Goal: Task Accomplishment & Management: Use online tool/utility

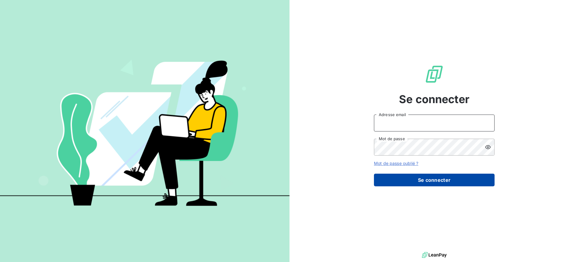
type input "[EMAIL_ADDRESS][DOMAIN_NAME]"
click at [395, 178] on button "Se connecter" at bounding box center [434, 180] width 121 height 13
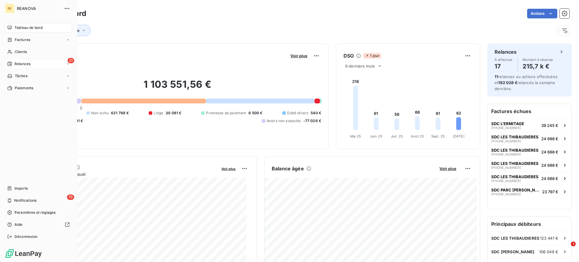
click at [19, 59] on div "21 Relances" at bounding box center [38, 64] width 67 height 10
click at [22, 54] on span "Clients" at bounding box center [21, 51] width 12 height 5
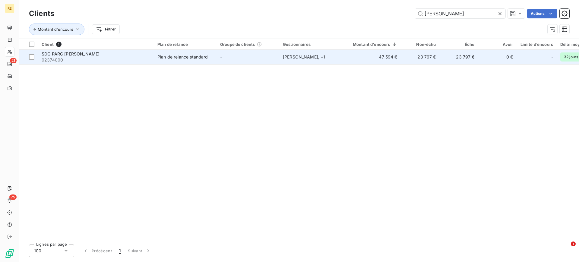
type input "[PERSON_NAME]"
click at [352, 57] on td "47 594 €" at bounding box center [371, 57] width 59 height 14
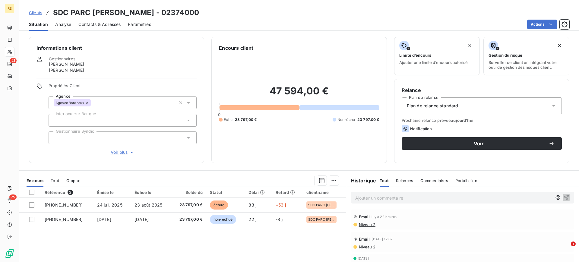
click at [281, 87] on h2 "47 594,00 €" at bounding box center [299, 94] width 160 height 18
copy h2 "47 594,00 €"
click at [38, 13] on span "Clients" at bounding box center [35, 12] width 13 height 5
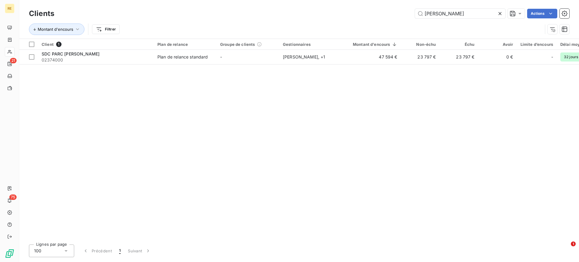
drag, startPoint x: 449, startPoint y: 15, endPoint x: 306, endPoint y: 17, distance: 143.0
click at [306, 17] on div "[PERSON_NAME] Actions" at bounding box center [316, 14] width 508 height 10
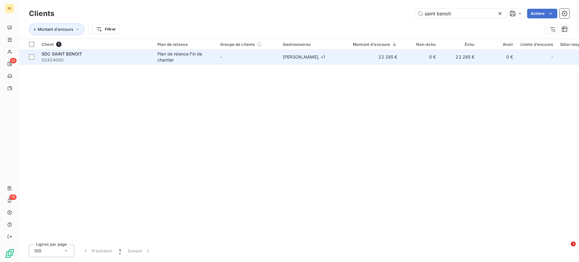
type input "saint benoit"
click at [250, 56] on td "-" at bounding box center [248, 57] width 63 height 14
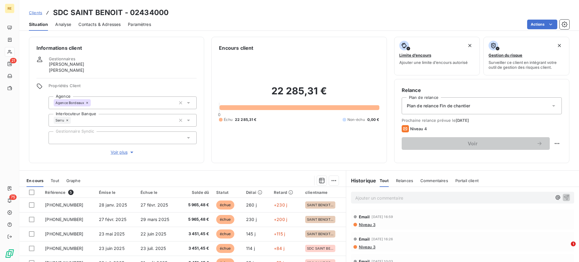
click at [320, 88] on h2 "22 285,31 €" at bounding box center [299, 94] width 160 height 18
drag, startPoint x: 339, startPoint y: 91, endPoint x: 327, endPoint y: 91, distance: 12.1
click at [327, 91] on h2 "22 285,31 €" at bounding box center [299, 94] width 160 height 18
click at [408, 198] on p "Ajouter un commentaire ﻿" at bounding box center [453, 198] width 197 height 8
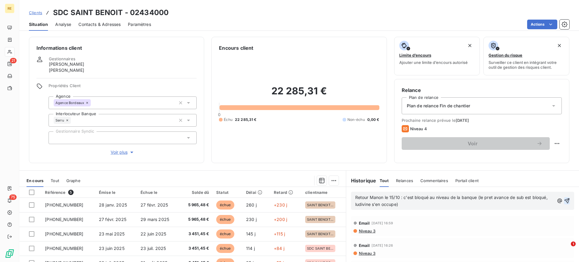
click at [463, 202] on icon "button" at bounding box center [567, 201] width 6 height 6
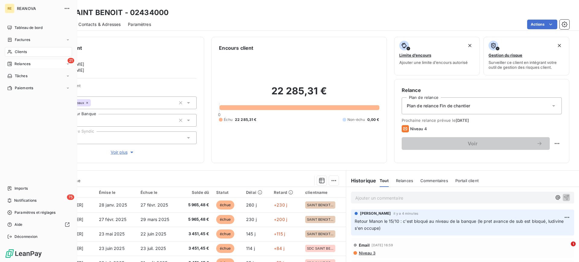
click at [16, 66] on span "Relances" at bounding box center [22, 63] width 16 height 5
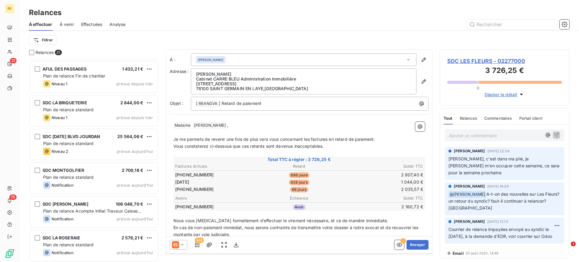
scroll to position [507, 0]
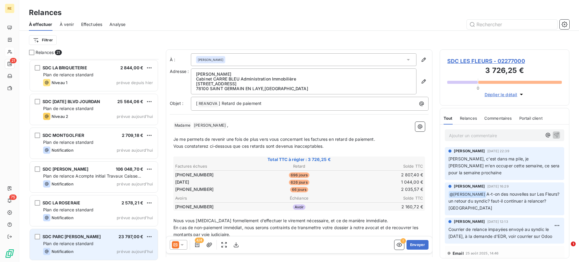
click at [74, 209] on div "Plan de relance standard" at bounding box center [98, 244] width 110 height 6
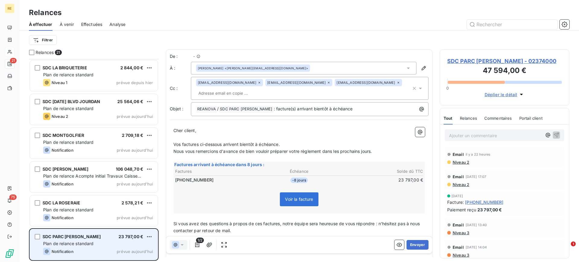
scroll to position [197, 124]
click at [149, 209] on html "RE 21 75 Relances À effectuer À venir Effectuées Analyse Filtrer Relances 21 AF…" at bounding box center [289, 131] width 579 height 262
click at [140, 209] on div "Passer cette action" at bounding box center [123, 225] width 54 height 10
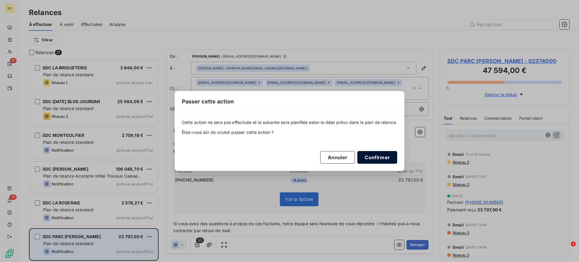
click at [381, 158] on button "Confirmer" at bounding box center [378, 157] width 40 height 13
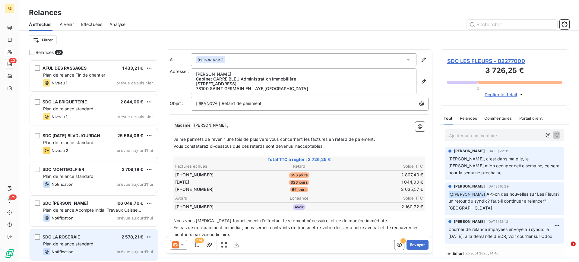
scroll to position [473, 0]
click at [67, 209] on span "Notification" at bounding box center [63, 251] width 22 height 5
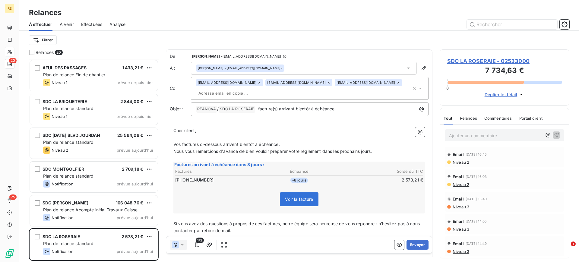
click at [268, 94] on div "[EMAIL_ADDRESS][DOMAIN_NAME] [EMAIL_ADDRESS][DOMAIN_NAME] [EMAIL_ADDRESS][DOMAI…" at bounding box center [303, 88] width 215 height 19
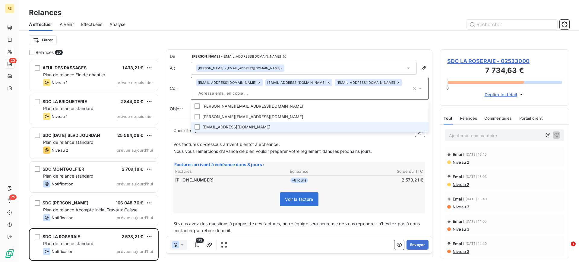
click at [218, 131] on li "[EMAIL_ADDRESS][DOMAIN_NAME]" at bounding box center [310, 127] width 238 height 11
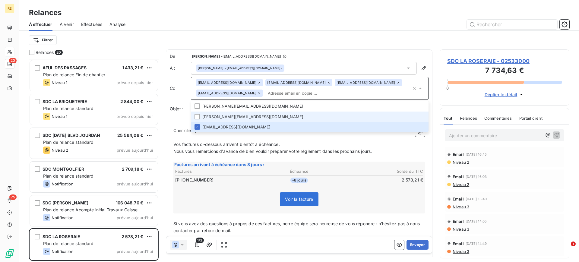
click at [231, 117] on li "[PERSON_NAME][EMAIL_ADDRESS][DOMAIN_NAME]" at bounding box center [310, 117] width 238 height 11
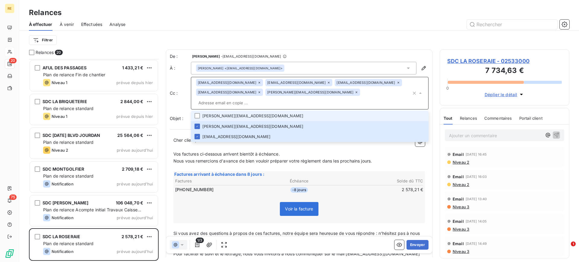
click at [226, 111] on li "[PERSON_NAME][EMAIL_ADDRESS][DOMAIN_NAME]" at bounding box center [310, 116] width 238 height 11
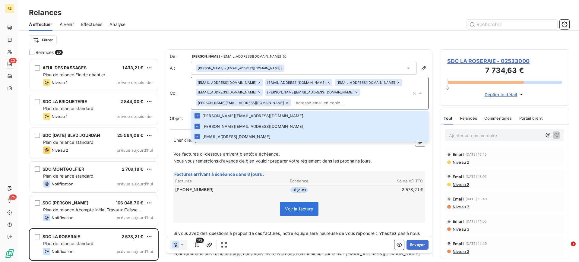
click at [216, 170] on p "﻿" at bounding box center [299, 168] width 252 height 7
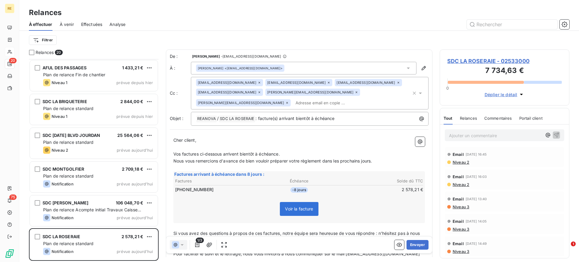
click at [327, 83] on icon at bounding box center [329, 83] width 4 height 4
click at [305, 158] on span "Nous vous remercions d'avance de bien vouloir préparer votre règlement dans les…" at bounding box center [272, 160] width 199 height 5
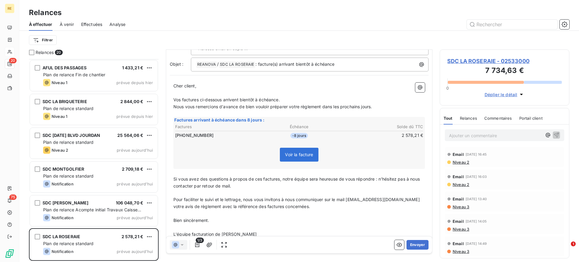
scroll to position [58, 0]
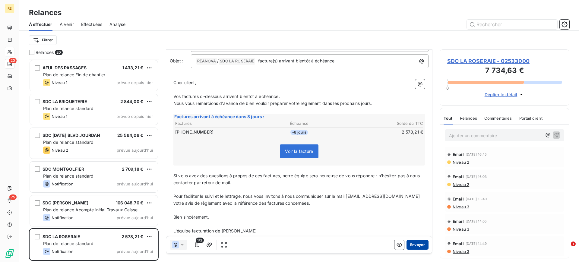
click at [408, 209] on button "Envoyer" at bounding box center [418, 245] width 22 height 10
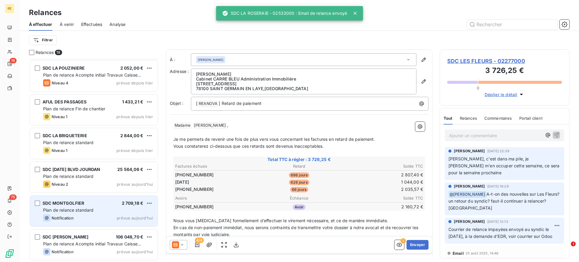
scroll to position [439, 0]
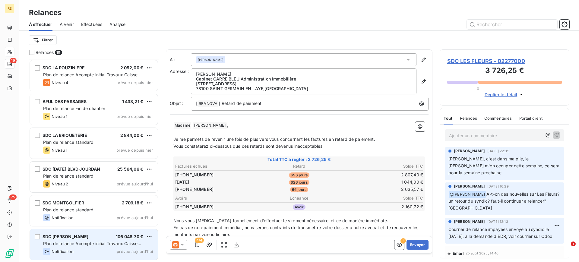
click at [73, 209] on span "Plan de relance Acompte initial Travaux Caisse d'Epargne" at bounding box center [92, 246] width 98 height 11
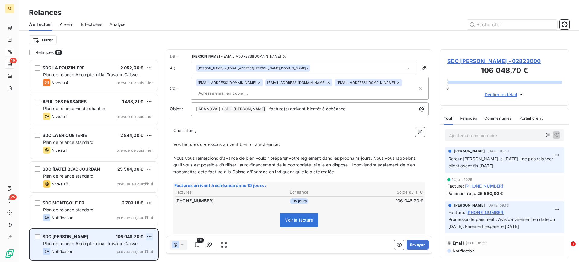
click at [149, 209] on html "RE 19 75 Relances À effectuer À venir Effectuées Analyse Filtrer Relances 19 SD…" at bounding box center [289, 131] width 579 height 262
click at [134, 209] on div "Passer cette action" at bounding box center [123, 225] width 54 height 10
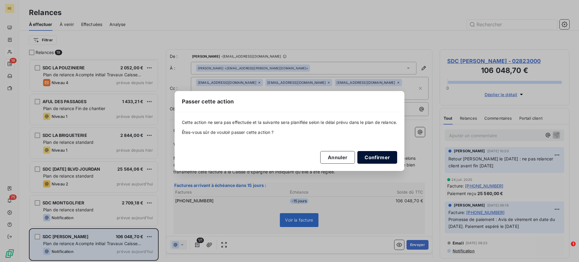
click at [389, 157] on button "Confirmer" at bounding box center [378, 157] width 40 height 13
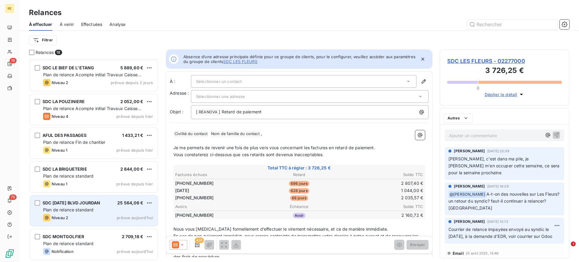
scroll to position [405, 0]
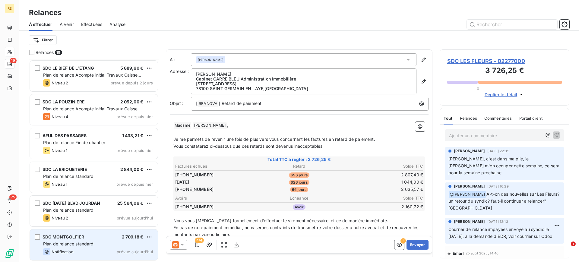
click at [100, 209] on div "SDC MONTGOLFIER 2 709,18 €" at bounding box center [98, 236] width 110 height 5
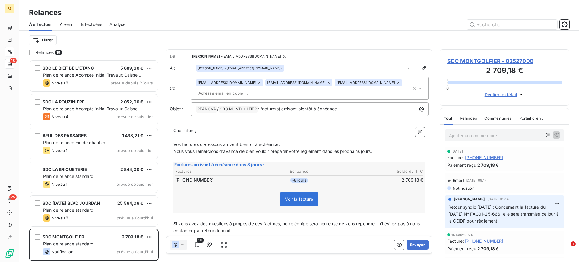
click at [328, 83] on icon at bounding box center [329, 83] width 2 height 2
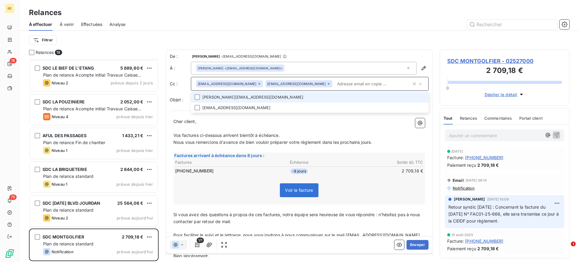
click at [259, 96] on li "[PERSON_NAME][EMAIL_ADDRESS][DOMAIN_NAME]" at bounding box center [310, 97] width 238 height 11
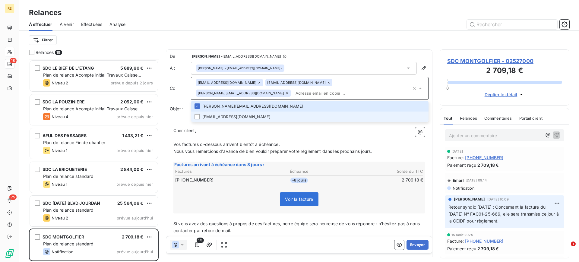
click at [243, 113] on li "[EMAIL_ADDRESS][DOMAIN_NAME]" at bounding box center [310, 117] width 238 height 11
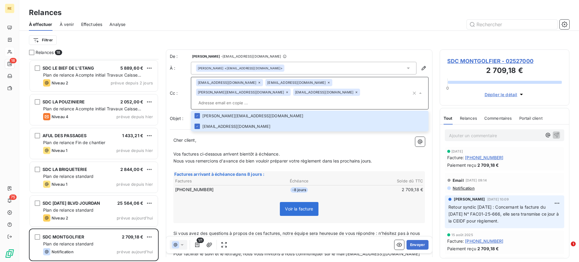
click at [219, 158] on span "Nous vous remercions d'avance de bien vouloir préparer votre règlement dans les…" at bounding box center [272, 160] width 199 height 5
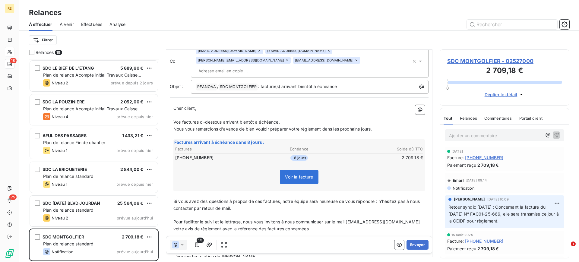
scroll to position [58, 0]
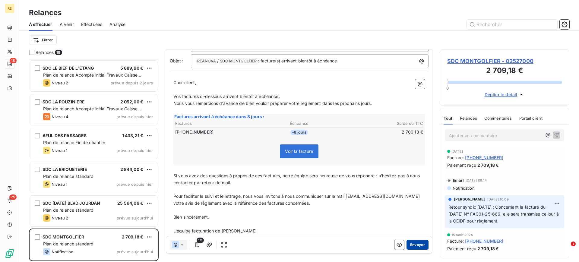
click at [410, 209] on button "Envoyer" at bounding box center [418, 245] width 22 height 10
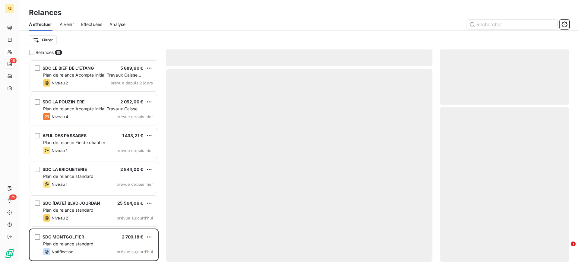
scroll to position [371, 0]
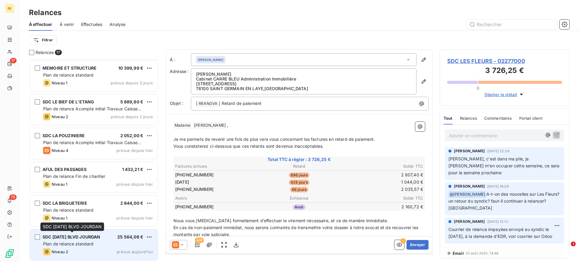
click at [77, 209] on div "SDC [DATE] BLVD JOURDAN" at bounding box center [72, 237] width 58 height 6
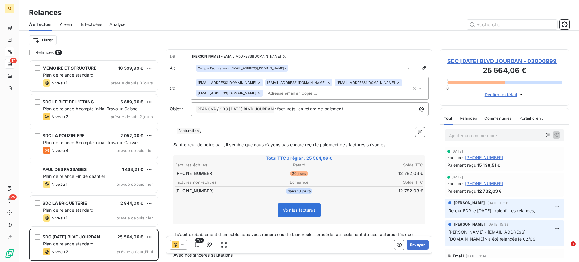
click at [261, 91] on icon at bounding box center [260, 93] width 4 height 4
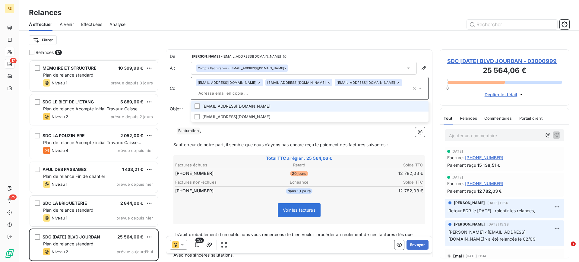
click at [327, 81] on icon at bounding box center [329, 83] width 4 height 4
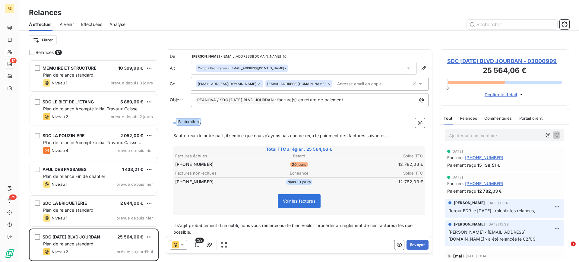
drag, startPoint x: 205, startPoint y: 122, endPoint x: 168, endPoint y: 124, distance: 36.6
click at [168, 124] on div "De : [PERSON_NAME] - [EMAIL_ADDRESS][DOMAIN_NAME] À : Compta Facturation <[EMAI…" at bounding box center [299, 160] width 267 height 222
click at [358, 133] on span "Sauf erreur de notre part, il semble que nous n’ayons pas encore reçu le paieme…" at bounding box center [280, 135] width 215 height 5
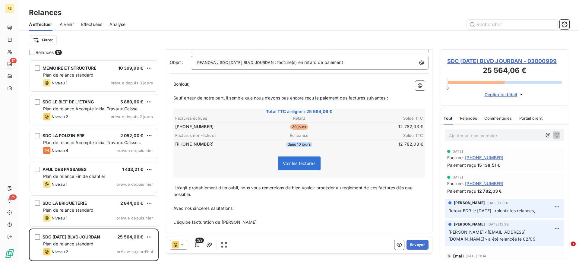
scroll to position [39, 0]
click at [413, 209] on button "Envoyer" at bounding box center [418, 245] width 22 height 10
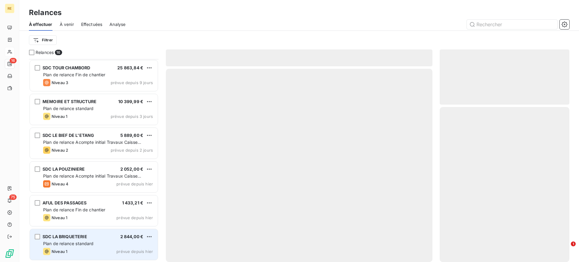
scroll to position [338, 0]
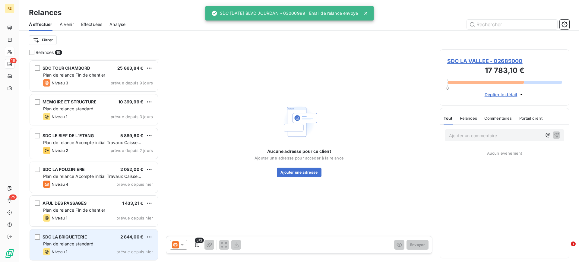
scroll to position [338, 0]
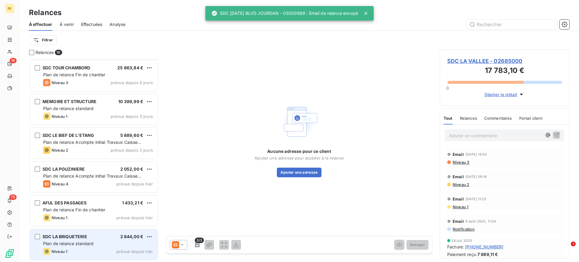
click at [78, 209] on span "Plan de relance standard" at bounding box center [68, 243] width 51 height 5
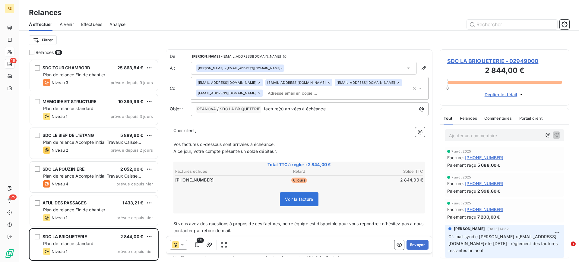
click at [276, 97] on div "[EMAIL_ADDRESS][DOMAIN_NAME] [EMAIL_ADDRESS][DOMAIN_NAME] [EMAIL_ADDRESS][DOMAI…" at bounding box center [303, 88] width 215 height 19
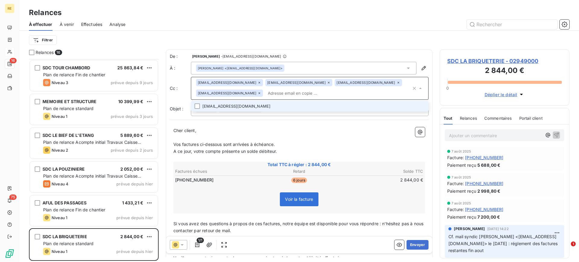
click at [262, 107] on li "[EMAIL_ADDRESS][DOMAIN_NAME]" at bounding box center [310, 106] width 238 height 11
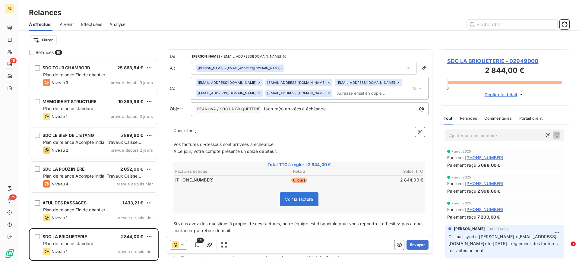
click at [307, 159] on p "﻿" at bounding box center [299, 158] width 252 height 7
click at [328, 82] on icon at bounding box center [329, 83] width 2 height 2
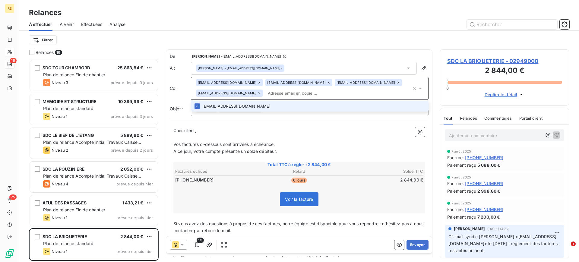
click at [261, 91] on icon at bounding box center [260, 93] width 4 height 4
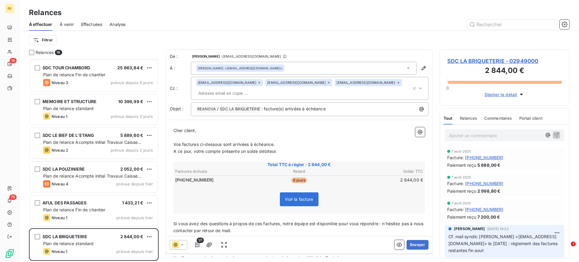
click at [348, 134] on p "﻿" at bounding box center [299, 137] width 252 height 7
click at [397, 83] on icon at bounding box center [399, 83] width 4 height 4
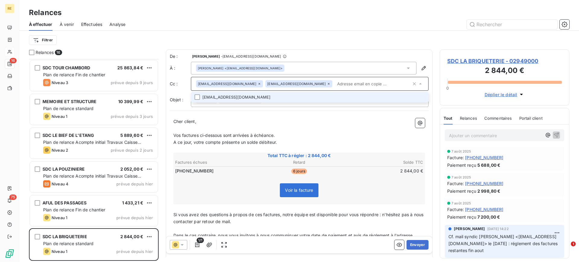
click at [349, 132] on p "Vos factures ci-dessous sont arrivées à échéance." at bounding box center [299, 135] width 252 height 7
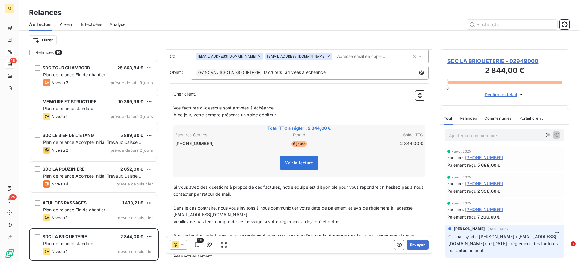
scroll to position [76, 0]
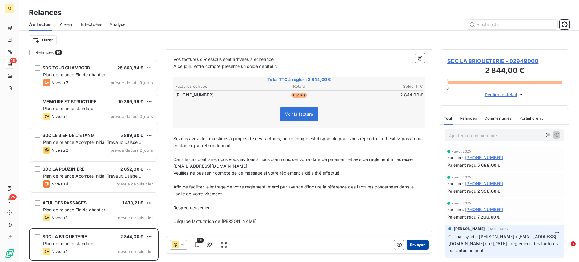
click at [412, 209] on button "Envoyer" at bounding box center [418, 245] width 22 height 10
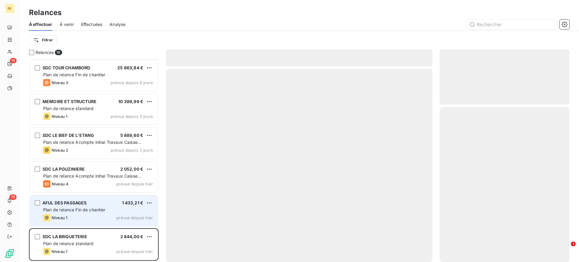
scroll to position [304, 0]
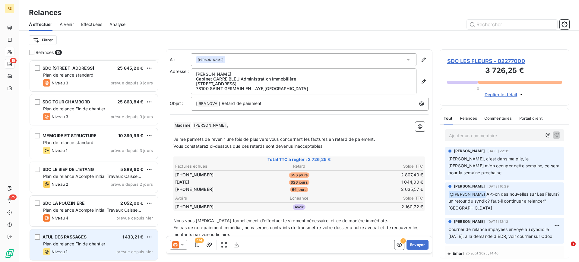
click at [72, 209] on span "Plan de relance Fin de chantier" at bounding box center [74, 243] width 62 height 5
click at [101, 209] on div "Niveau 1 prévue depuis [DATE]" at bounding box center [98, 251] width 110 height 7
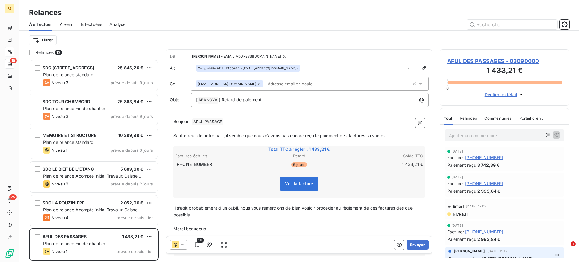
click at [250, 122] on p "Bonjour ﻿ AFUL PASSAGE ﻿ ﻿" at bounding box center [299, 121] width 252 height 7
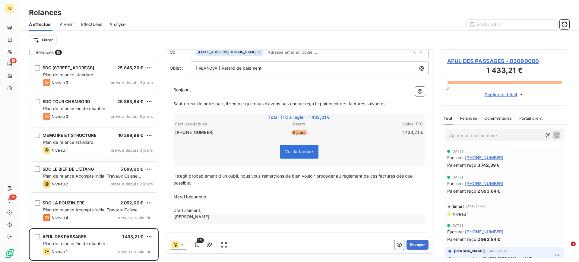
click at [193, 197] on span "Merci beaucoup" at bounding box center [189, 196] width 33 height 5
click at [208, 209] on p "Cordialement," at bounding box center [299, 210] width 252 height 7
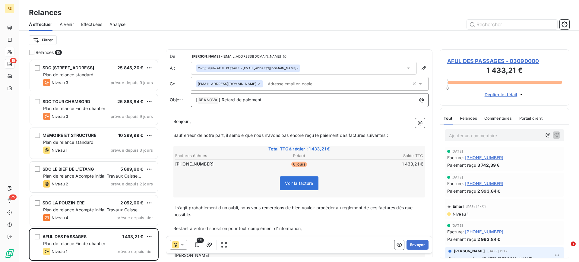
click at [298, 100] on p "[ REANOVA ﻿ ] Retard de paiement" at bounding box center [311, 100] width 230 height 7
click at [310, 209] on p "Il s’agit probablement d’un oubli, nous vous remercions de bien vouloir procéde…" at bounding box center [299, 212] width 252 height 14
click at [416, 209] on button "Envoyer" at bounding box center [418, 245] width 22 height 10
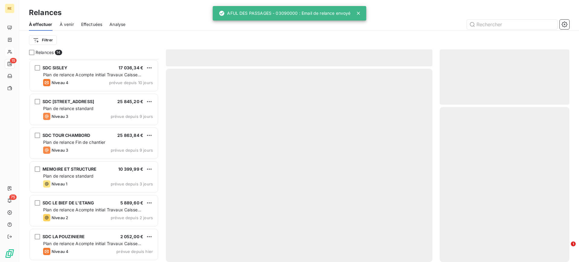
scroll to position [270, 0]
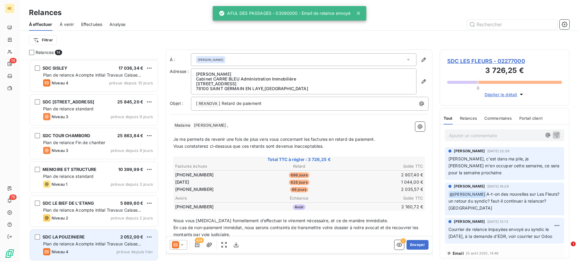
click at [88, 209] on div "SDC LA POUZINIERE 2 052,00 € Plan de relance Acompte initial Travaux Caisse d'E…" at bounding box center [94, 245] width 128 height 31
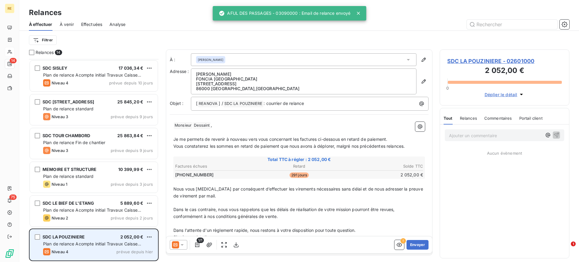
scroll to position [270, 0]
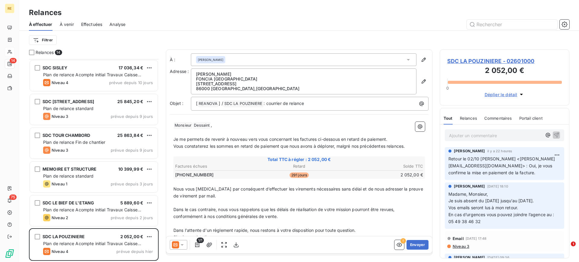
click at [173, 209] on icon at bounding box center [175, 244] width 7 height 7
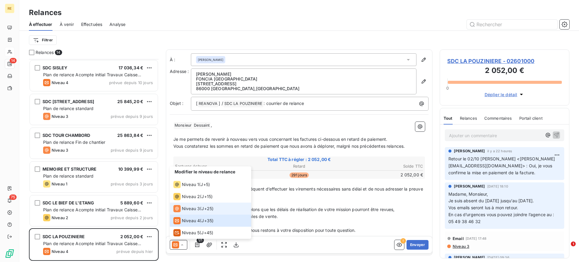
click at [200, 206] on div "Niveau 3 ( J+25 )" at bounding box center [193, 208] width 40 height 7
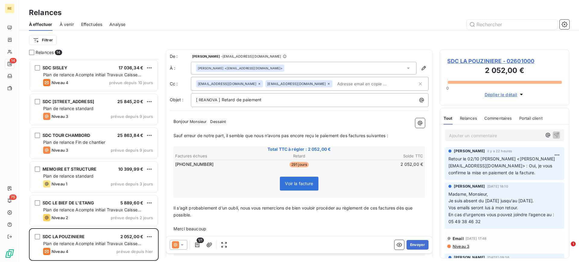
click at [243, 119] on p "Bonjour Monsieur ﻿ [PERSON_NAME] ﻿ ﻿" at bounding box center [299, 121] width 252 height 7
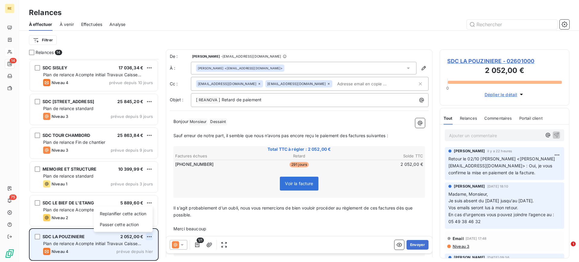
click at [151, 209] on html "RE 14 75 Relances À effectuer À venir Effectuées Analyse Filtrer Relances 14 SD…" at bounding box center [289, 131] width 579 height 262
click at [131, 209] on div "Replanifier cette action" at bounding box center [123, 214] width 54 height 10
select select "9"
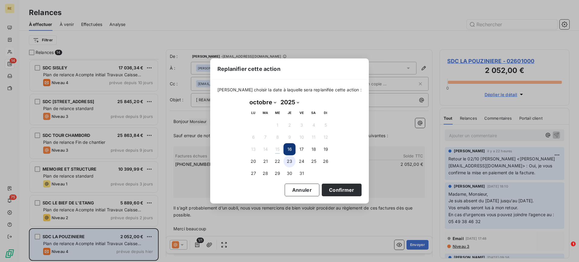
click at [289, 161] on button "23" at bounding box center [290, 161] width 12 height 12
click at [340, 189] on button "Confirmer" at bounding box center [342, 190] width 40 height 13
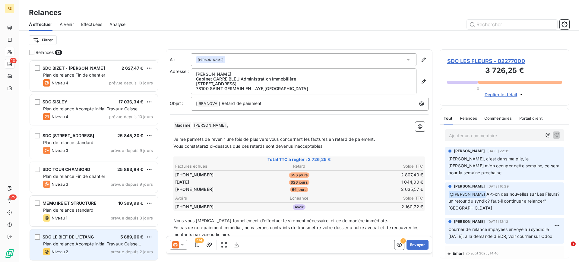
scroll to position [237, 0]
click at [80, 209] on span "Plan de relance Acompte initial Travaux Caisse d'Epargne" at bounding box center [92, 246] width 98 height 11
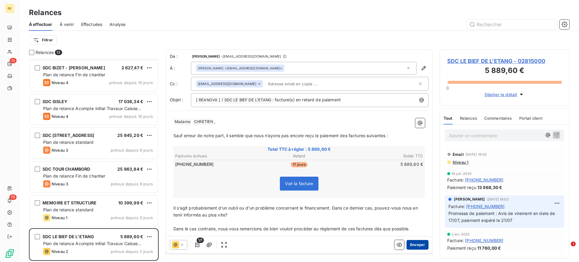
click at [411, 209] on button "Envoyer" at bounding box center [418, 245] width 22 height 10
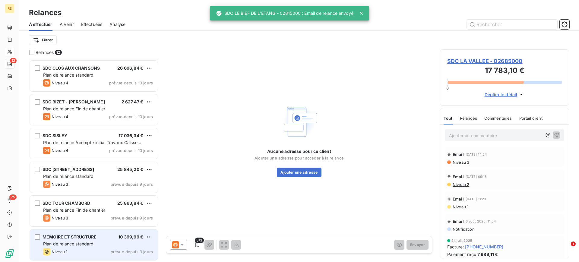
scroll to position [203, 0]
click at [63, 209] on span "Plan de relance standard" at bounding box center [68, 243] width 51 height 5
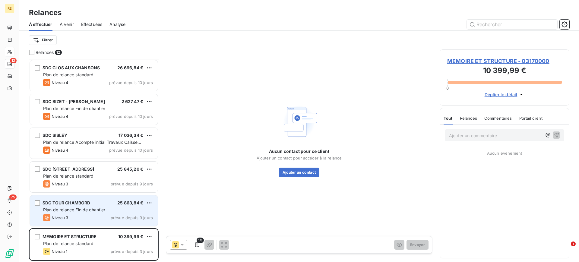
click at [64, 209] on span "Plan de relance Fin de chantier" at bounding box center [74, 209] width 62 height 5
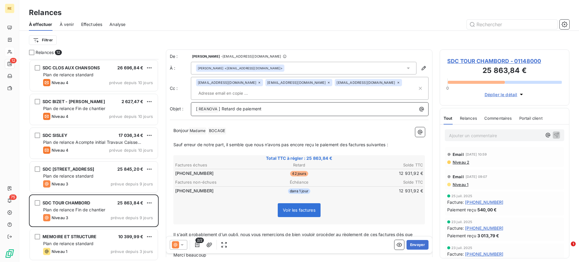
click at [277, 112] on p "[ REANOVA ﻿ ] Retard de paiement" at bounding box center [311, 109] width 230 height 7
click at [247, 130] on p "Bonjour Madame ﻿ [PERSON_NAME] ﻿ ﻿" at bounding box center [299, 130] width 252 height 7
click at [397, 81] on icon at bounding box center [399, 83] width 4 height 4
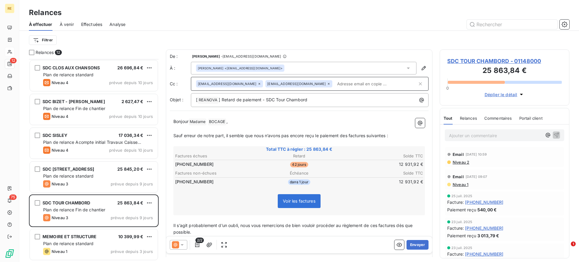
click at [290, 149] on span "Total TTC à régler : 25 863,84 €" at bounding box center [299, 149] width 250 height 6
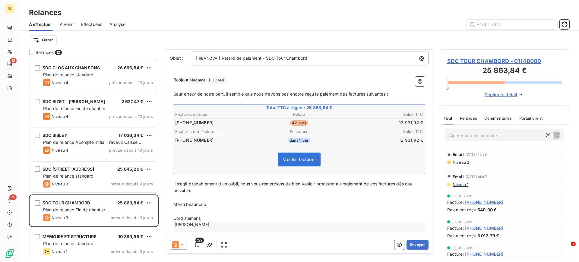
click at [206, 202] on span "Merci beaucoup" at bounding box center [189, 204] width 33 height 5
click at [221, 209] on p "Cordialement," at bounding box center [299, 218] width 252 height 7
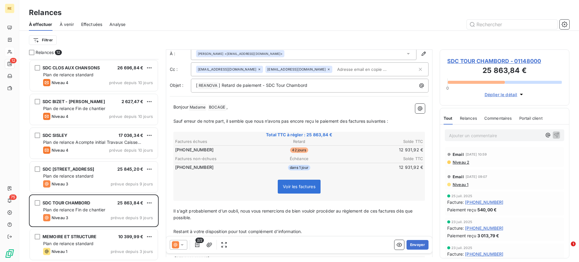
scroll to position [0, 0]
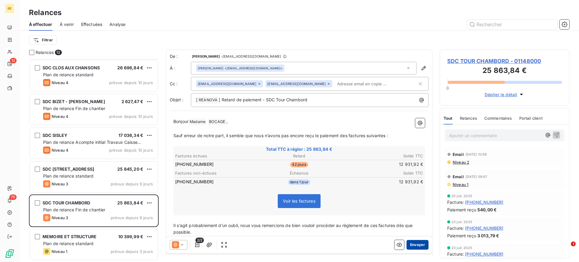
click at [412, 209] on button "Envoyer" at bounding box center [418, 245] width 22 height 10
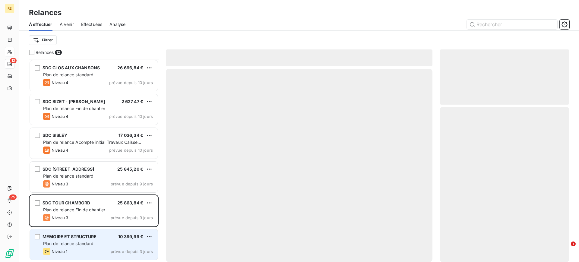
scroll to position [169, 0]
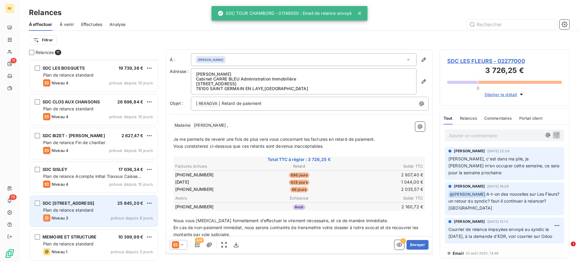
click at [92, 209] on span "Plan de relance standard" at bounding box center [68, 210] width 51 height 5
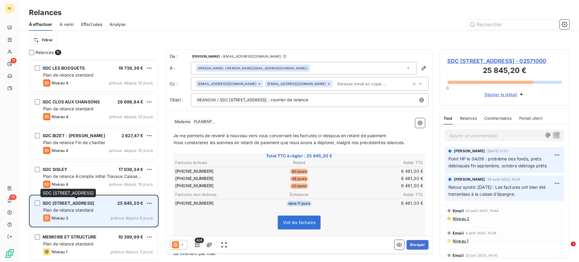
click at [72, 204] on span "SDC [STREET_ADDRESS]" at bounding box center [69, 203] width 52 height 5
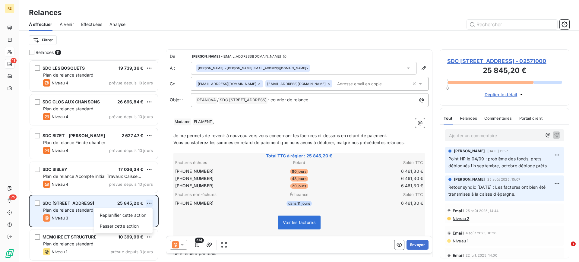
click at [151, 202] on html "RE 11 75 Relances À effectuer À venir Effectuées Analyse Filtrer Relances 11 SD…" at bounding box center [289, 131] width 579 height 262
click at [135, 209] on div "Replanifier cette action" at bounding box center [123, 216] width 54 height 10
select select "9"
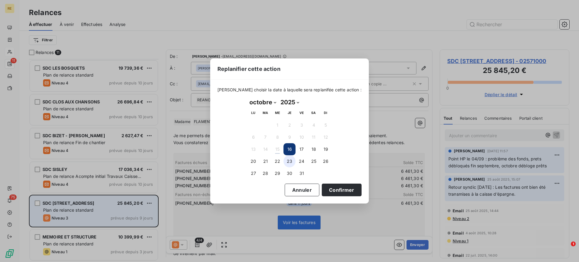
click at [286, 163] on button "23" at bounding box center [290, 161] width 12 height 12
click at [343, 192] on button "Confirmer" at bounding box center [342, 190] width 40 height 13
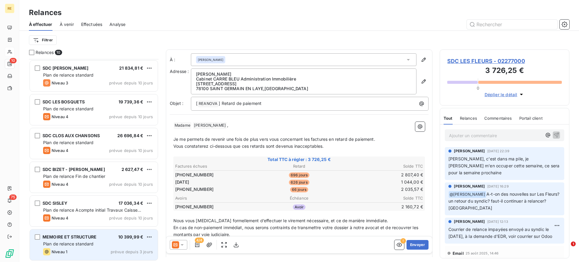
scroll to position [135, 0]
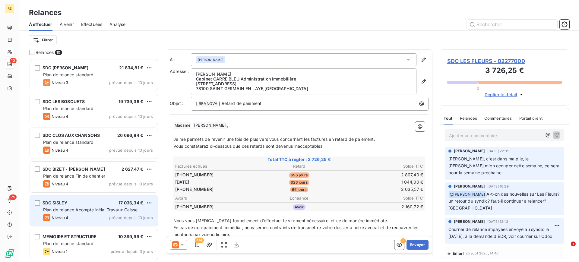
click at [74, 207] on span "Plan de relance Acompte initial Travaux Caisse d'Epargne" at bounding box center [92, 212] width 98 height 11
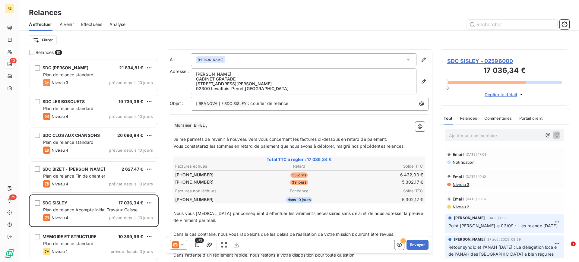
click at [180, 209] on icon at bounding box center [182, 245] width 6 height 6
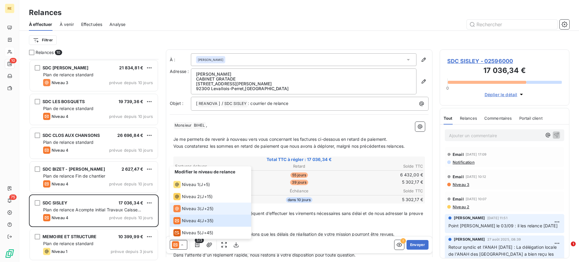
click at [204, 209] on span "J+25 )" at bounding box center [208, 209] width 12 height 6
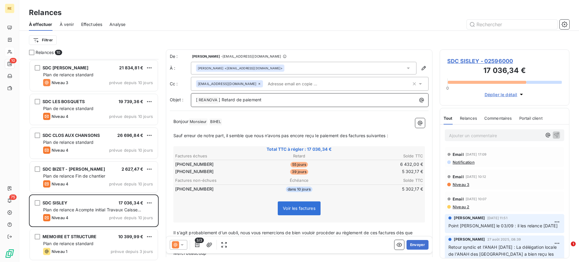
click at [298, 102] on p "[ REANOVA ﻿ ] Retard de paiement" at bounding box center [311, 100] width 230 height 7
click at [258, 117] on div "Bonjour Monsieur ﻿ [PERSON_NAME] ﻿ ﻿ ﻿ Sauf erreur de notre part, il semble que…" at bounding box center [299, 200] width 259 height 171
click at [251, 126] on p "﻿" at bounding box center [299, 129] width 252 height 7
click at [237, 122] on p "Bonjour Monsieur ﻿ [PERSON_NAME] ﻿ ﻿" at bounding box center [299, 121] width 252 height 7
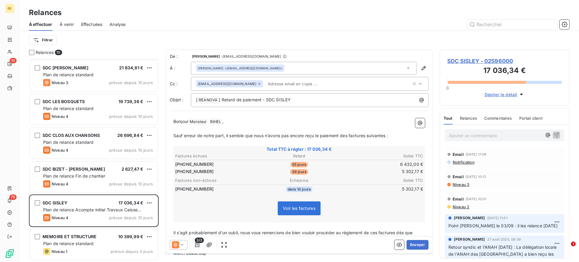
scroll to position [57, 0]
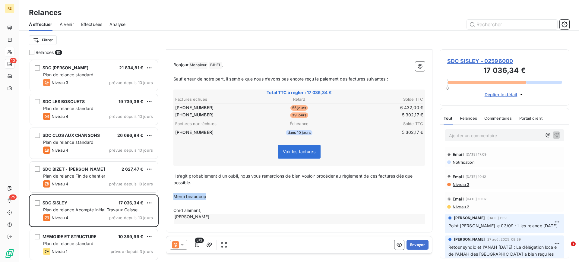
drag, startPoint x: 214, startPoint y: 196, endPoint x: 162, endPoint y: 199, distance: 52.6
click at [162, 199] on div "Relances 10 SDC LES CHANAUX 5 640,00 € Plan de relance standard Niveau 4 prévue…" at bounding box center [299, 155] width 560 height 213
click at [213, 209] on p "Cordialement," at bounding box center [299, 210] width 252 height 7
click at [409, 209] on button "Envoyer" at bounding box center [418, 245] width 22 height 10
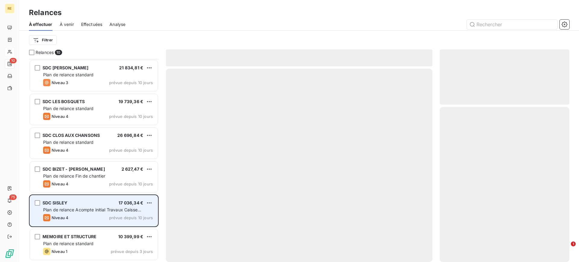
scroll to position [101, 0]
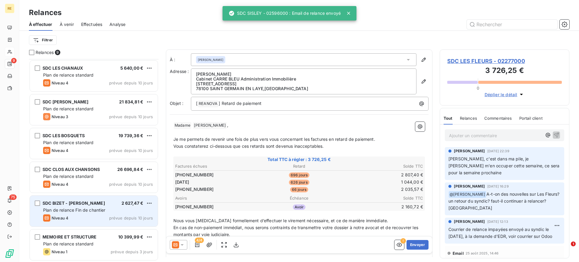
click at [75, 209] on div "SDC BIZET - [PERSON_NAME] 2 627,47 € Plan de relance Fin de chantier Niveau 4 p…" at bounding box center [94, 211] width 128 height 31
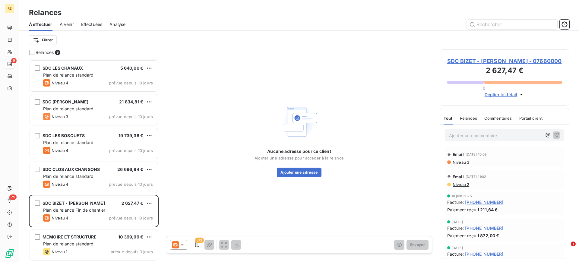
click at [180, 209] on icon at bounding box center [182, 245] width 6 height 6
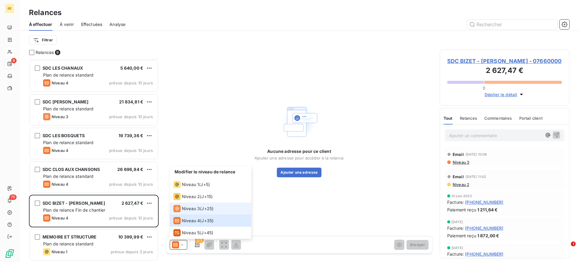
click at [195, 209] on div "Niveau 3" at bounding box center [186, 208] width 27 height 7
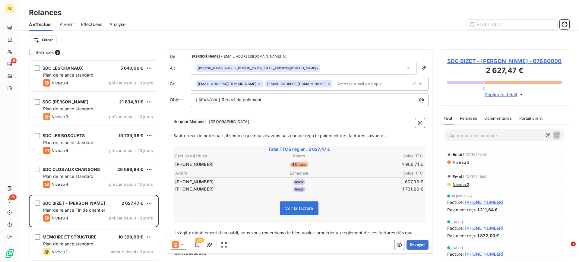
click at [271, 120] on p "Bonjour Madame ﻿ Poitou ﻿ ﻿" at bounding box center [299, 121] width 252 height 7
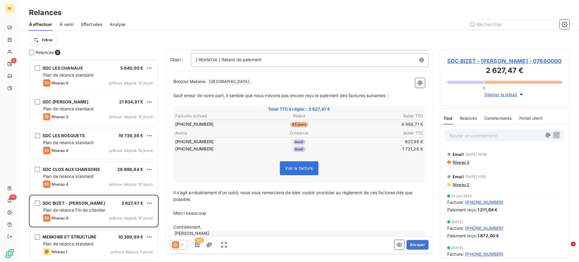
scroll to position [41, 0]
click at [204, 209] on p "Merci beaucoup" at bounding box center [299, 213] width 252 height 7
click at [205, 209] on p "Cordialement," at bounding box center [299, 227] width 252 height 7
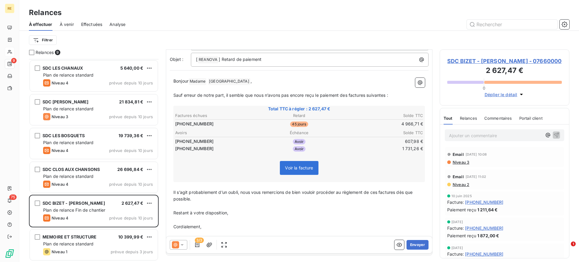
scroll to position [0, 0]
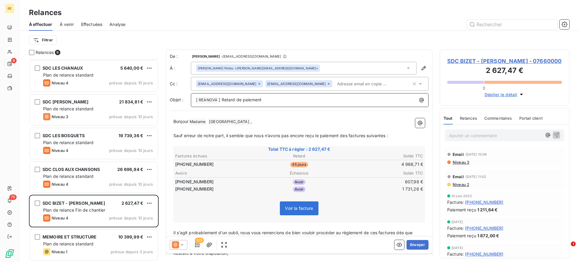
click at [312, 97] on p "[ REANOVA ﻿ ] Retard de paiement" at bounding box center [311, 100] width 230 height 7
click at [413, 209] on button "Envoyer" at bounding box center [418, 245] width 22 height 10
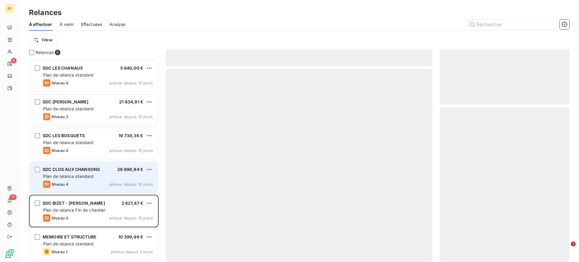
scroll to position [67, 0]
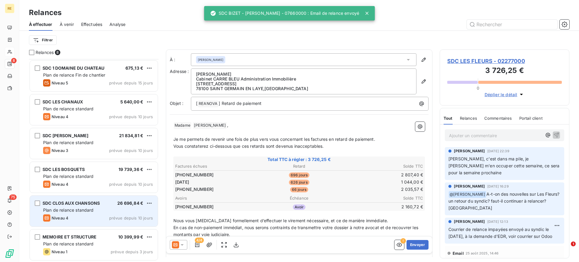
click at [76, 206] on div "SDC CLOS AUX CHANSONS" at bounding box center [71, 203] width 57 height 6
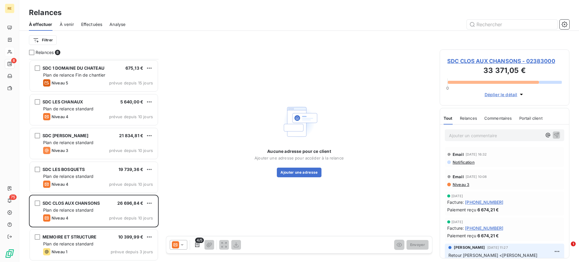
click at [179, 209] on icon at bounding box center [175, 244] width 7 height 7
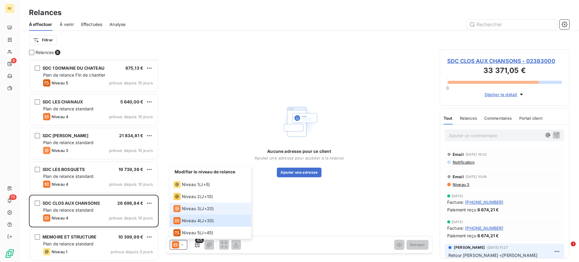
click at [204, 209] on span "J+20 )" at bounding box center [208, 209] width 12 height 6
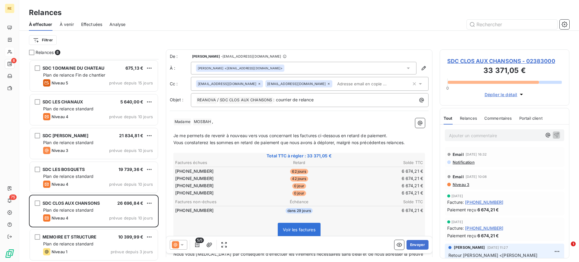
click at [335, 85] on input "text" at bounding box center [370, 83] width 70 height 9
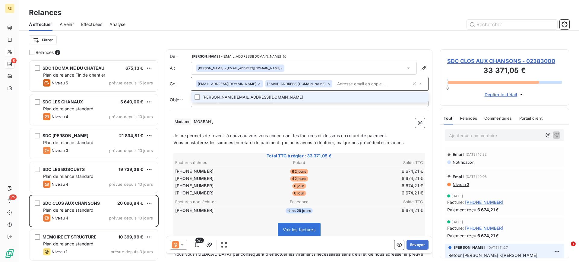
click at [297, 96] on li "[PERSON_NAME][EMAIL_ADDRESS][DOMAIN_NAME]" at bounding box center [310, 97] width 238 height 11
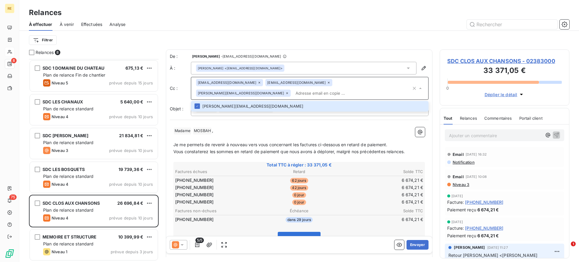
click at [300, 135] on p "﻿" at bounding box center [299, 138] width 252 height 7
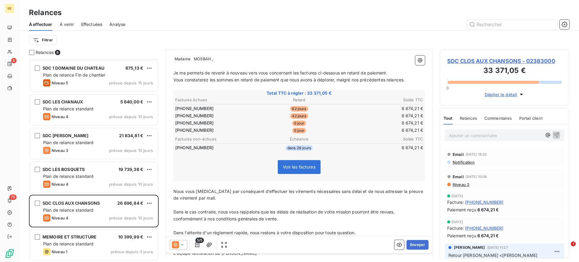
scroll to position [95, 0]
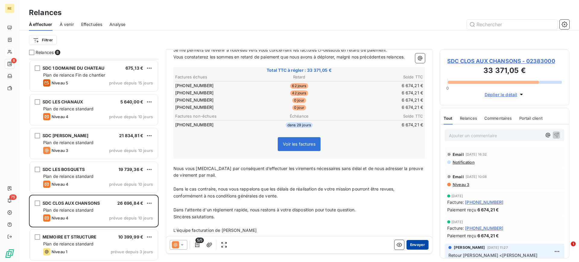
click at [414, 209] on button "Envoyer" at bounding box center [418, 245] width 22 height 10
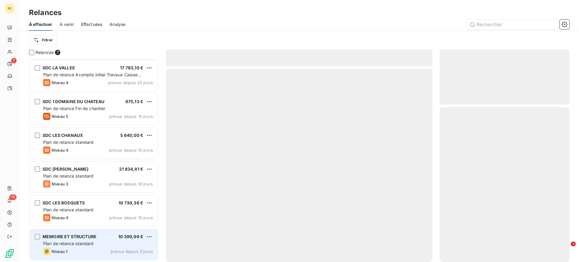
scroll to position [33, 0]
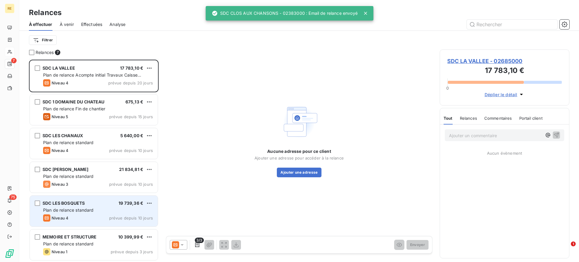
click at [87, 209] on div "Niveau 4 prévue depuis 10 jours" at bounding box center [98, 218] width 110 height 7
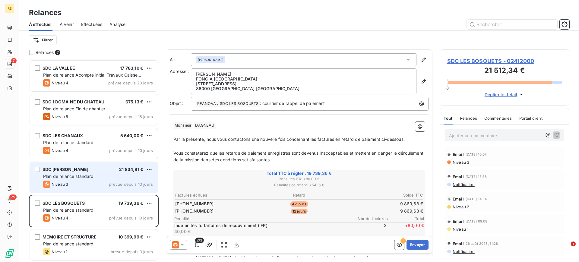
click at [90, 176] on span "Plan de relance standard" at bounding box center [68, 176] width 51 height 5
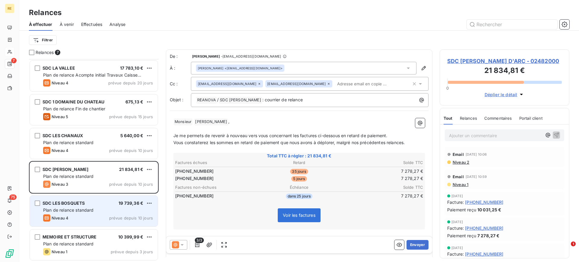
click at [90, 209] on div "Niveau 4 prévue depuis 10 jours" at bounding box center [98, 218] width 110 height 7
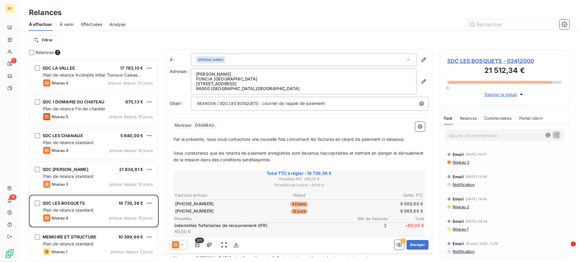
click at [460, 138] on p "Ajouter un commentaire ﻿" at bounding box center [495, 136] width 93 height 8
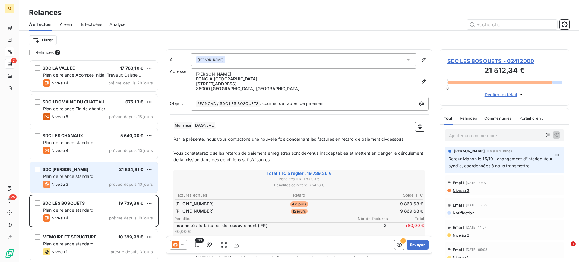
click at [117, 175] on div "Plan de relance standard" at bounding box center [98, 176] width 110 height 6
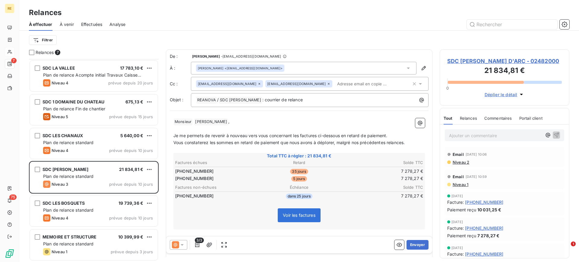
click at [335, 84] on input "text" at bounding box center [370, 83] width 70 height 9
click at [295, 120] on p "﻿ Monsieur ﻿ [PERSON_NAME] ﻿ ," at bounding box center [299, 121] width 252 height 7
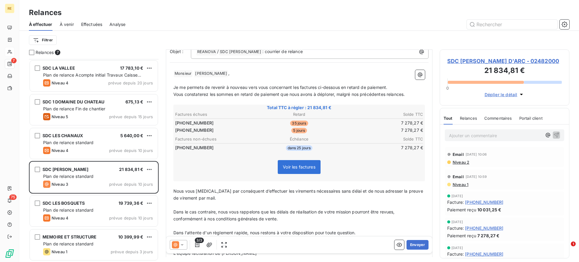
scroll to position [81, 0]
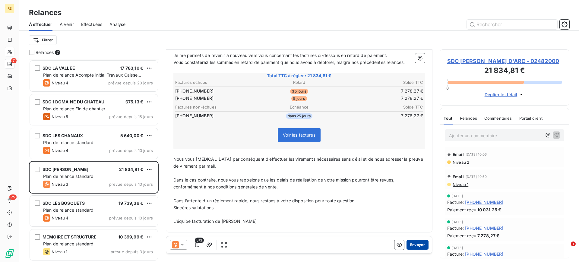
click at [417, 209] on button "Envoyer" at bounding box center [418, 245] width 22 height 10
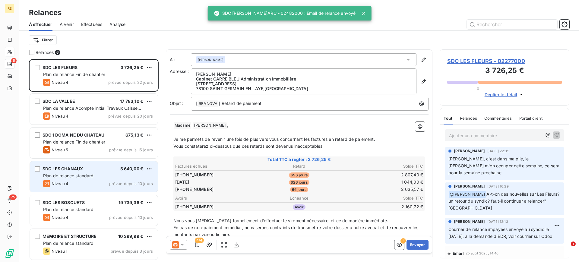
click at [89, 163] on div "SDC LES CHANAUX 5 640,00 € Plan de relance standard Niveau 4 prévue depuis 10 j…" at bounding box center [94, 176] width 128 height 31
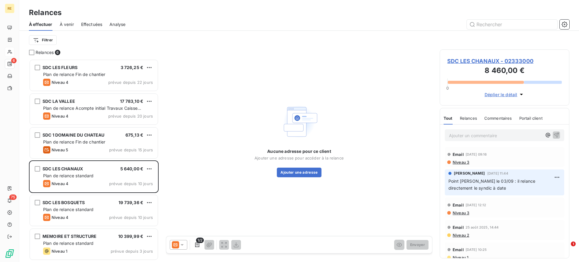
click at [176, 209] on icon at bounding box center [175, 244] width 7 height 7
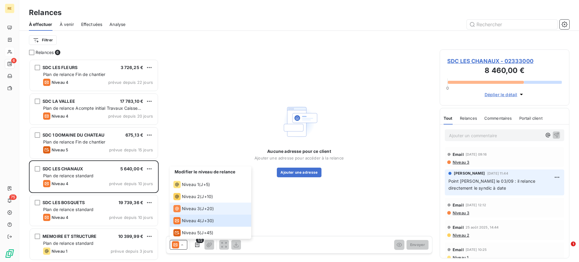
click at [199, 208] on span "Niveau 3" at bounding box center [191, 209] width 18 height 6
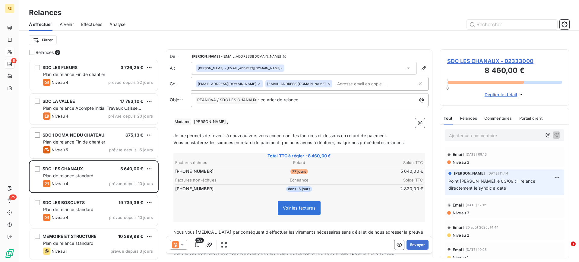
scroll to position [73, 0]
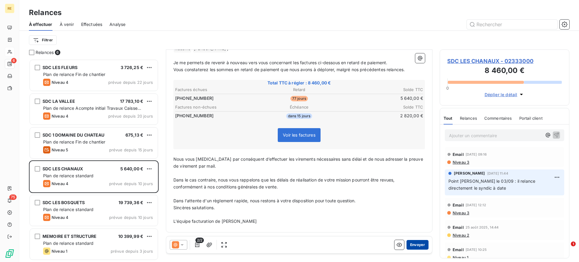
click at [408, 209] on button "Envoyer" at bounding box center [418, 245] width 22 height 10
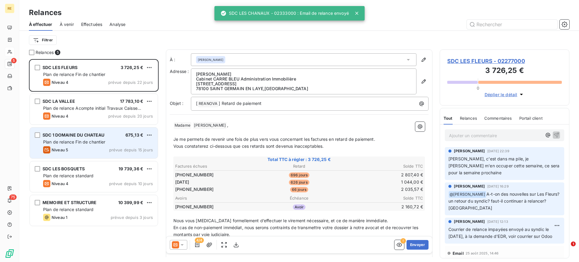
click at [81, 142] on span "Plan de relance Fin de chantier" at bounding box center [74, 141] width 62 height 5
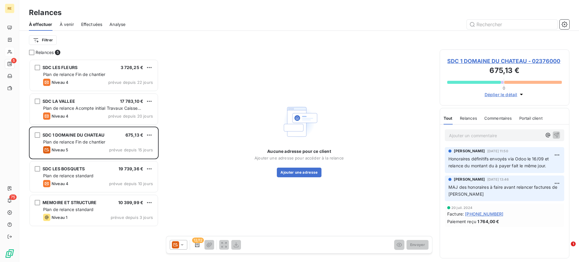
click at [181, 209] on div at bounding box center [178, 245] width 17 height 10
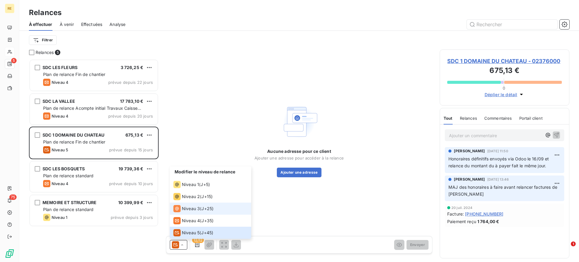
click at [200, 209] on div "Niveau 3 ( J+25 )" at bounding box center [193, 208] width 40 height 7
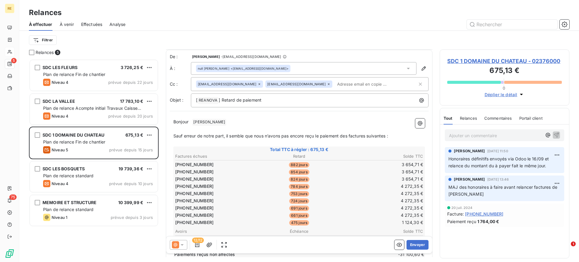
scroll to position [1, 0]
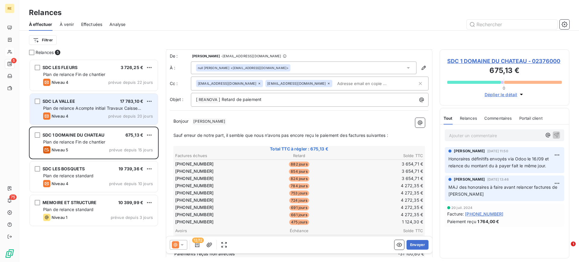
click at [97, 107] on span "Plan de relance Acompte initial Travaux Caisse d'Epargne" at bounding box center [92, 111] width 98 height 11
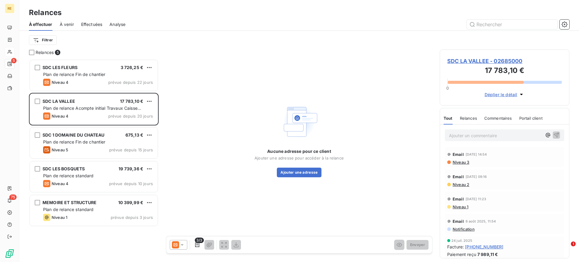
click at [175, 209] on icon at bounding box center [175, 244] width 7 height 7
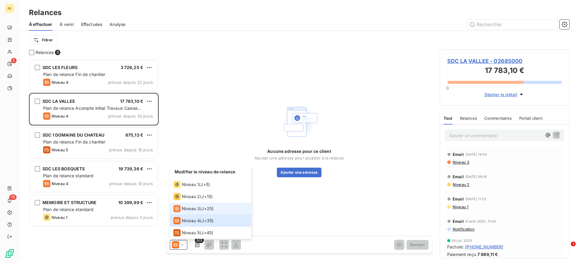
click at [196, 209] on span "Niveau 3" at bounding box center [191, 209] width 18 height 6
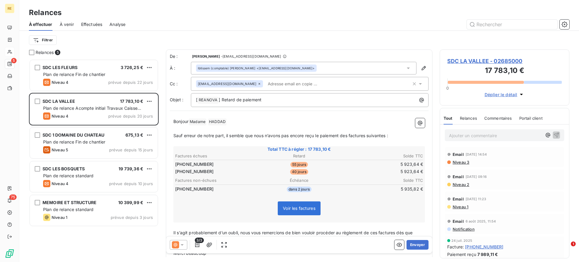
click at [283, 87] on input "text" at bounding box center [300, 83] width 70 height 9
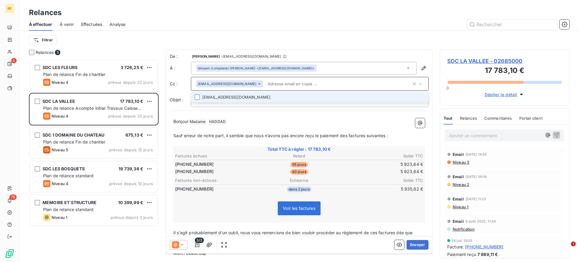
click at [268, 98] on li "[EMAIL_ADDRESS][DOMAIN_NAME]" at bounding box center [310, 97] width 238 height 11
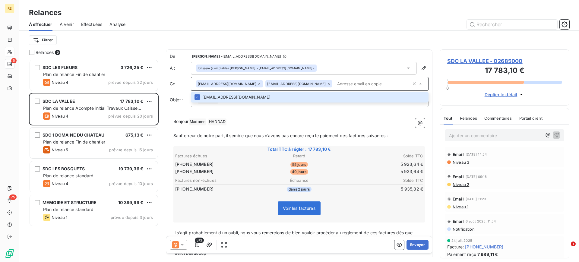
click at [259, 136] on span "Sauf erreur de notre part, il semble que nous n’avons pas encore reçu le paieme…" at bounding box center [280, 135] width 215 height 5
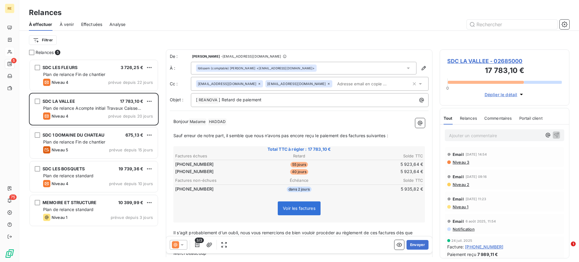
click at [251, 124] on p "[PERSON_NAME] Madame ﻿ [PERSON_NAME] ﻿ ﻿" at bounding box center [299, 121] width 252 height 7
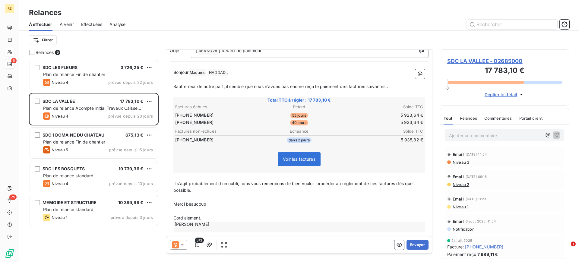
scroll to position [50, 0]
click at [211, 208] on p "﻿" at bounding box center [299, 211] width 252 height 7
click at [200, 203] on span "Merci beaucoup" at bounding box center [189, 203] width 33 height 5
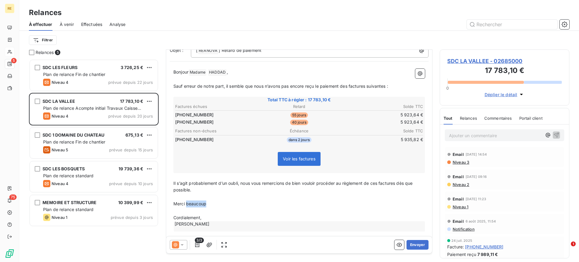
click at [200, 203] on span "Merci beaucoup" at bounding box center [189, 203] width 33 height 5
click at [212, 209] on p "Cordialement," at bounding box center [299, 218] width 252 height 7
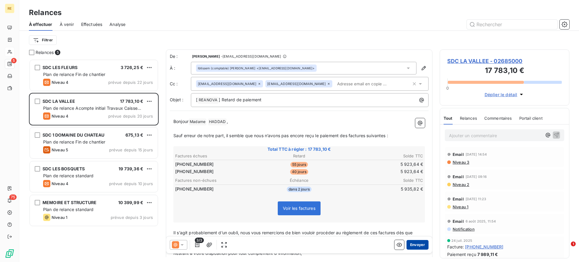
click at [416, 209] on button "Envoyer" at bounding box center [418, 245] width 22 height 10
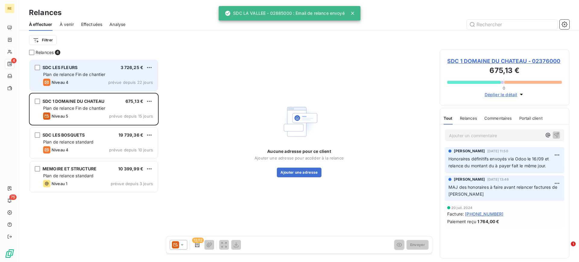
click at [99, 80] on div "Niveau 4 prévue depuis 22 jours" at bounding box center [98, 82] width 110 height 7
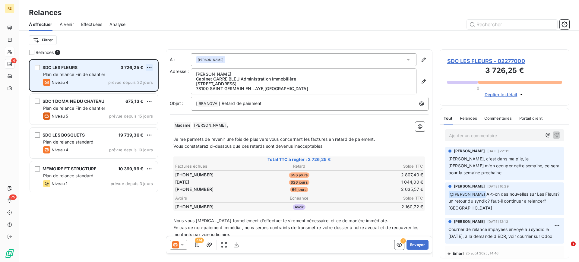
click at [151, 65] on html "RE 4 75 Relances À effectuer À venir Effectuées Analyse Filtrer Relances 4 SDC …" at bounding box center [289, 131] width 579 height 262
click at [135, 81] on div "Replanifier cette action" at bounding box center [123, 80] width 54 height 10
select select "9"
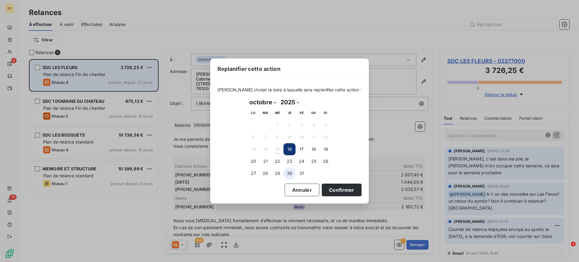
click at [288, 173] on button "30" at bounding box center [290, 173] width 12 height 12
click at [335, 186] on button "Confirmer" at bounding box center [342, 190] width 40 height 13
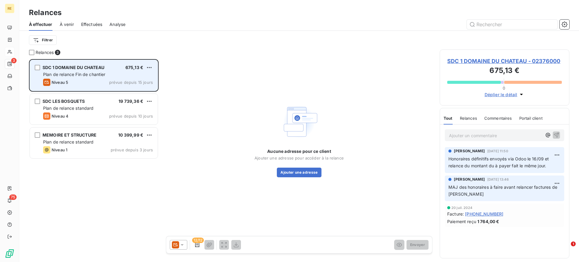
click at [81, 80] on div "Niveau 5 prévue depuis 15 jours" at bounding box center [98, 82] width 110 height 7
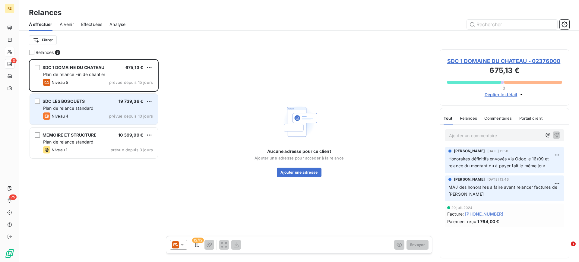
click at [98, 113] on div "Niveau 4 prévue depuis 10 jours" at bounding box center [98, 116] width 110 height 7
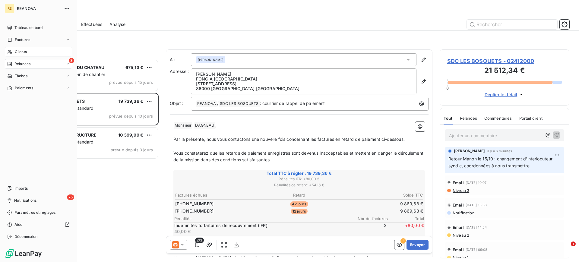
click at [24, 54] on span "Clients" at bounding box center [21, 51] width 12 height 5
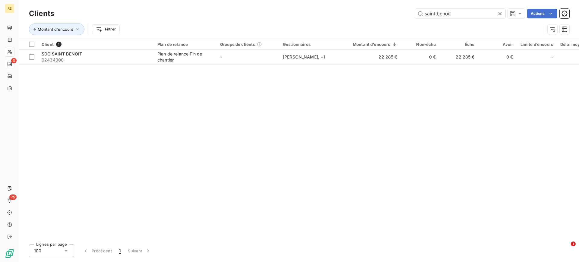
drag, startPoint x: 457, startPoint y: 14, endPoint x: 315, endPoint y: 15, distance: 142.4
click at [315, 15] on div "saint benoit Actions" at bounding box center [316, 14] width 508 height 10
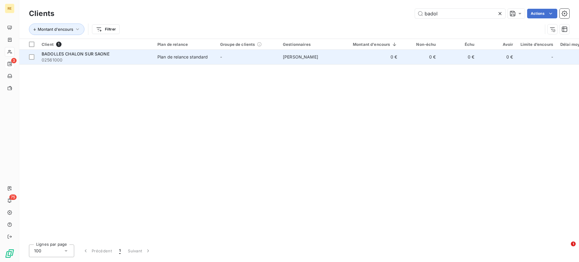
type input "badol"
click at [279, 52] on td "-" at bounding box center [248, 57] width 63 height 14
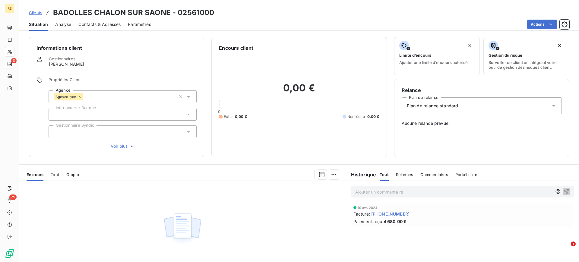
click at [407, 193] on p "Ajouter un commentaire ﻿" at bounding box center [453, 192] width 197 height 8
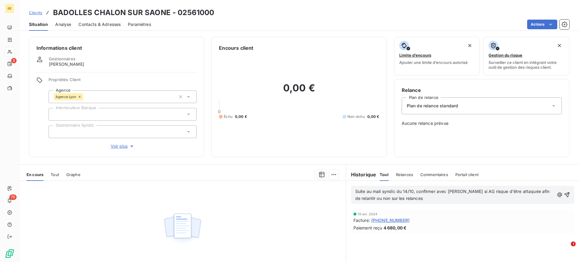
click at [384, 191] on span "Suite au mail syndic du 14/10, confirmer avec [PERSON_NAME] si AG risque d'être…" at bounding box center [453, 195] width 196 height 12
click at [357, 200] on span "Suite au mail syndic du 14/10, confirmer avec [PERSON_NAME] si AG risque d'être…" at bounding box center [453, 195] width 196 height 12
click at [435, 199] on p "Suite au mail syndic du 14/10, confirmer avec [PERSON_NAME] si AG risque d'être…" at bounding box center [454, 195] width 199 height 14
click at [355, 198] on span "Suite au mail syndic du 14/10, confirmer avec [PERSON_NAME] si AG risque d'être…" at bounding box center [453, 195] width 196 height 12
drag, startPoint x: 356, startPoint y: 198, endPoint x: 410, endPoint y: 209, distance: 55.4
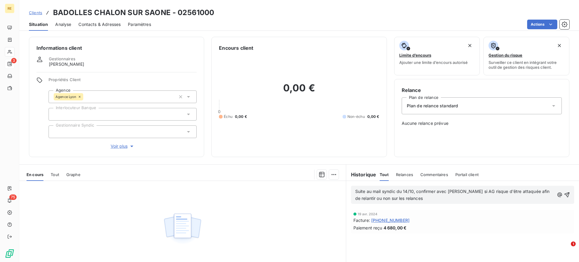
click at [410, 209] on div "[DATE] Facture : [PHONE_NUMBER] Paiement reçu 4 680,00 €" at bounding box center [462, 222] width 233 height 26
click at [355, 198] on span "Suite au mail syndic du 14/10, confirmer avec [PERSON_NAME] si AG risque d'être…" at bounding box center [453, 195] width 196 height 12
click at [418, 201] on p "Suite au mail syndic du 14/10, confirmer avec [PERSON_NAME] si AG risque d'être…" at bounding box center [454, 195] width 199 height 14
click at [358, 200] on span "Suite au mail syndic du 14/10, confirmer avec [PERSON_NAME] si AG risque d'être…" at bounding box center [453, 195] width 196 height 12
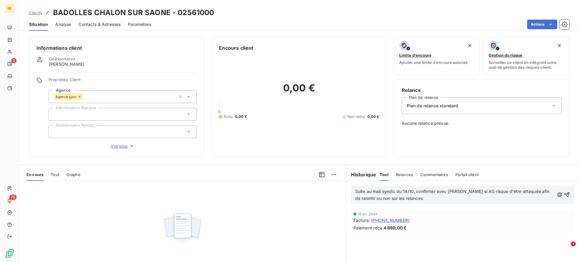
click at [412, 199] on span "Suite au mail syndic du 14/10, confirmer avec [PERSON_NAME] si AG risque d'être…" at bounding box center [453, 195] width 196 height 12
click at [426, 199] on p "Suite au mail syndic du 14/10, confirmer avec [PERSON_NAME] si AG risque d'être…" at bounding box center [454, 195] width 199 height 14
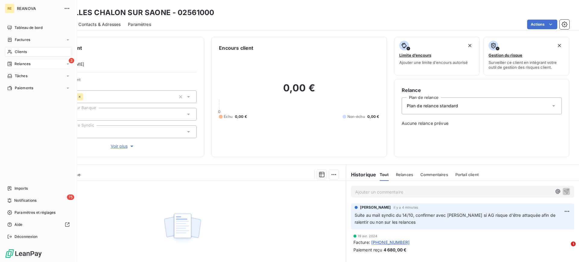
click at [29, 65] on span "Relances" at bounding box center [22, 63] width 16 height 5
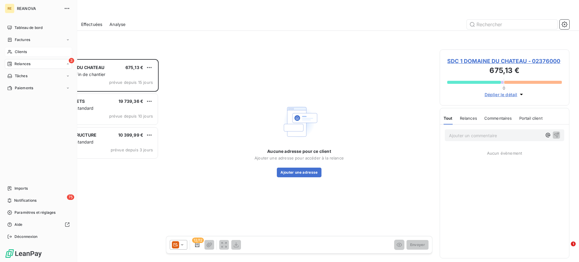
scroll to position [197, 124]
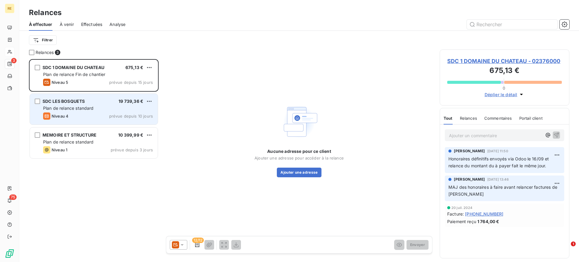
click at [66, 110] on span "Plan de relance standard" at bounding box center [68, 108] width 51 height 5
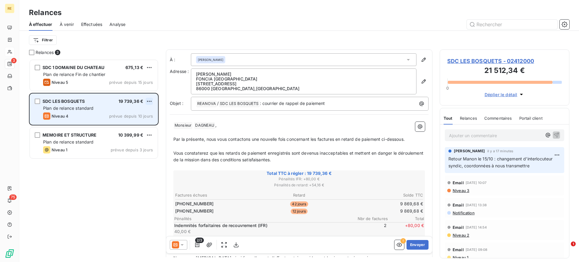
click at [153, 101] on html "RE 3 75 Relances À effectuer À venir Effectuées Analyse Filtrer Relances 3 SDC …" at bounding box center [289, 131] width 579 height 262
click at [133, 116] on div "Replanifier cette action" at bounding box center [123, 114] width 54 height 10
select select "9"
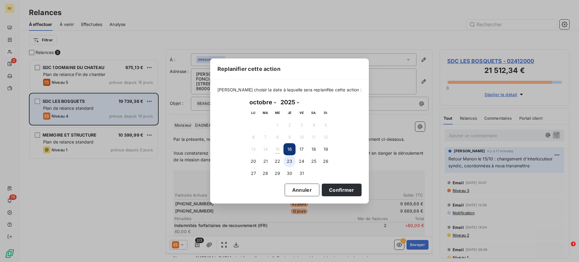
click at [290, 161] on button "23" at bounding box center [290, 161] width 12 height 12
click at [328, 197] on div "[PERSON_NAME] choisir la date à laquelle sera replanifée cette action : [DATE] …" at bounding box center [289, 142] width 159 height 124
click at [330, 191] on button "Confirmer" at bounding box center [342, 190] width 40 height 13
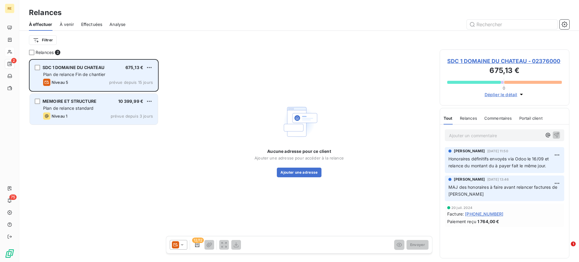
click at [86, 72] on div "Plan de relance Fin de chantier" at bounding box center [98, 75] width 110 height 6
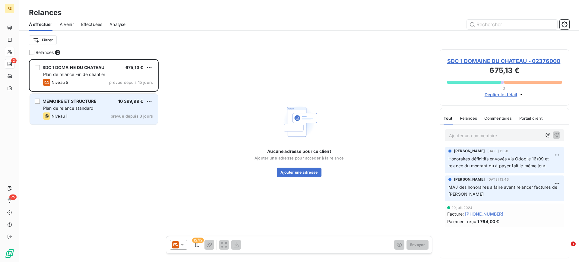
click at [175, 209] on icon at bounding box center [175, 244] width 7 height 7
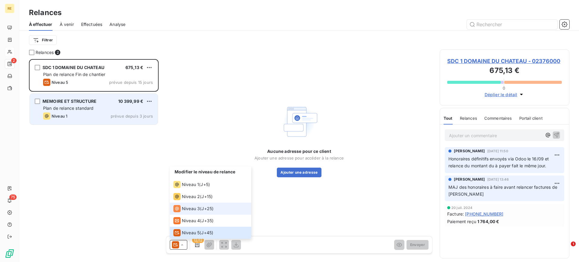
click at [195, 209] on div "Niveau 3" at bounding box center [186, 208] width 27 height 7
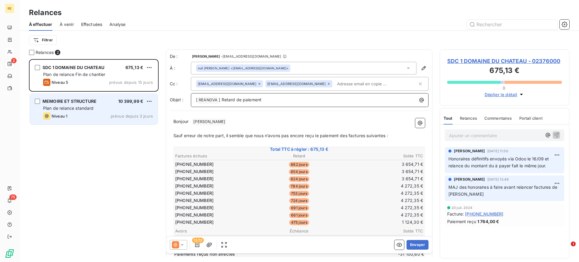
click at [278, 99] on p "[ REANOVA ﻿ ] Retard de paiement" at bounding box center [311, 100] width 230 height 7
click at [243, 121] on p "Bonjour ﻿ [PERSON_NAME] ﻿ ﻿" at bounding box center [299, 121] width 252 height 7
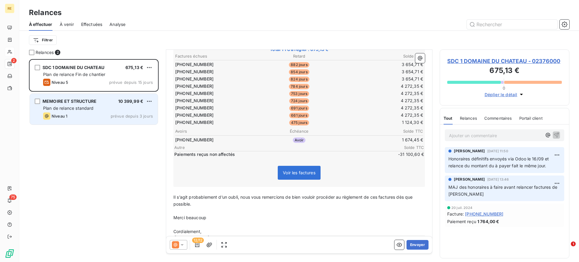
scroll to position [101, 0]
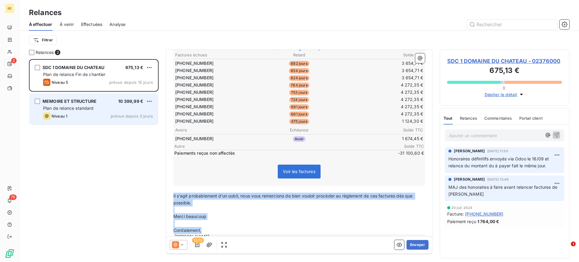
drag, startPoint x: 204, startPoint y: 227, endPoint x: 171, endPoint y: 195, distance: 46.1
click at [171, 195] on div "Bonjour , ﻿ Sauf erreur de notre part, il semble que nous n’avons pas [MEDICAL_…" at bounding box center [299, 131] width 259 height 235
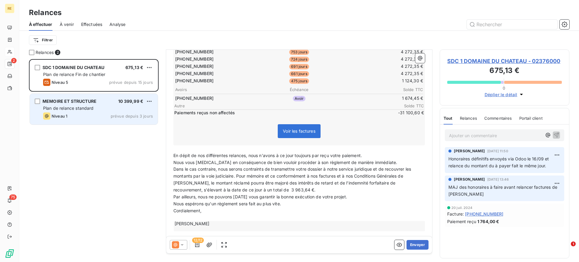
scroll to position [144, 0]
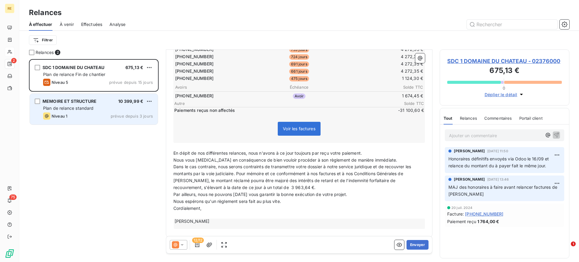
click at [362, 155] on span "En dépit de nos différentes relances, nous n'avons à ce jour toujours par reçu …" at bounding box center [267, 153] width 189 height 5
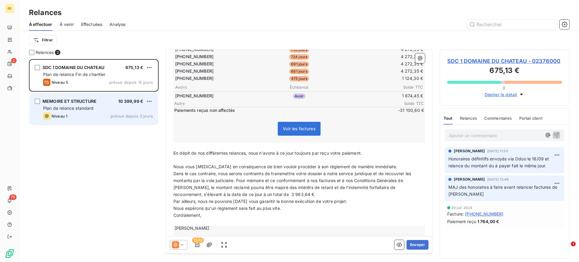
click at [173, 174] on div "Bonjour , ﻿ Sauf erreur de notre part, il semble que nous n’avons pas [MEDICAL_…" at bounding box center [299, 105] width 259 height 269
click at [176, 174] on span "Dans le cas contraire, nous serons contraints de transmettre votre dossier à no…" at bounding box center [292, 184] width 239 height 26
click at [175, 174] on span "Dans le cas contraire, nous serons contraints de transmettre votre dossier à no…" at bounding box center [292, 184] width 239 height 26
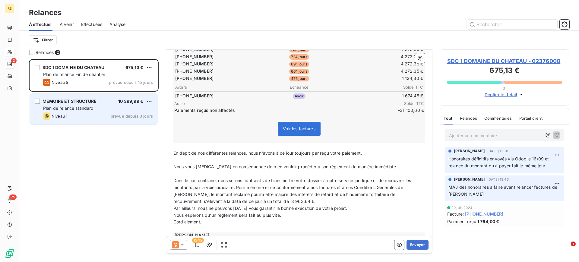
click at [173, 209] on div "Bonjour , ﻿ Sauf erreur de notre part, il semble que nous n’avons pas [MEDICAL_…" at bounding box center [299, 109] width 259 height 276
click at [173, 209] on span "Par ailleurs, nous ne pouvons [DATE] vous garantir la bonne exécution de votre …" at bounding box center [260, 208] width 174 height 5
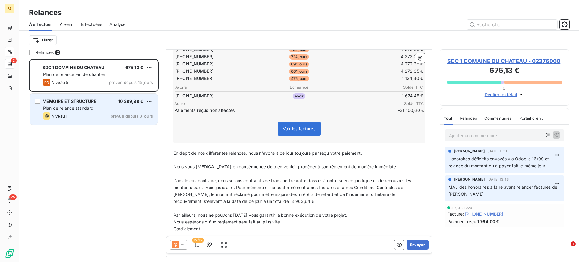
scroll to position [169, 0]
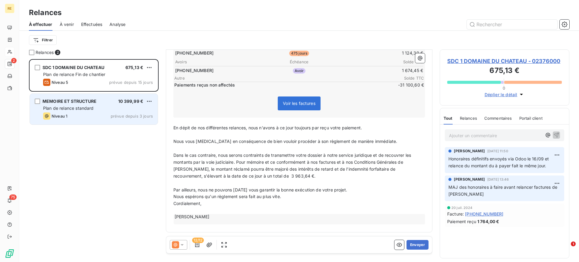
click at [208, 190] on span "Par ailleurs, nous ne pouvons [DATE] vous garantir la bonne exécution de votre …" at bounding box center [260, 189] width 174 height 5
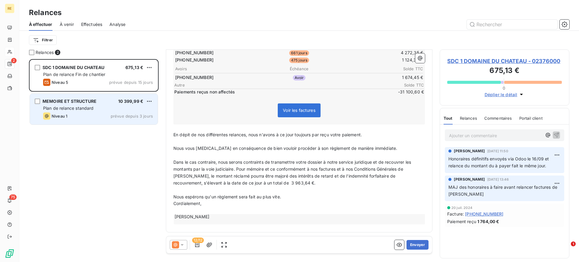
scroll to position [162, 0]
click at [291, 196] on p "Nous espérons qu'un règlement sera fait au plus vite." at bounding box center [299, 197] width 252 height 7
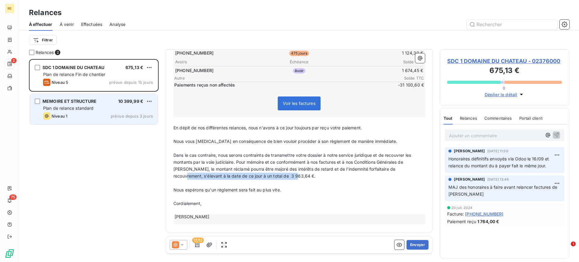
drag, startPoint x: 291, startPoint y: 175, endPoint x: 139, endPoint y: 177, distance: 151.5
click at [139, 177] on div "Relances 2 SDC 1 DOMAINE DU CHATEAU 675,13 € Plan de relance Fin de chantier Ni…" at bounding box center [299, 155] width 560 height 213
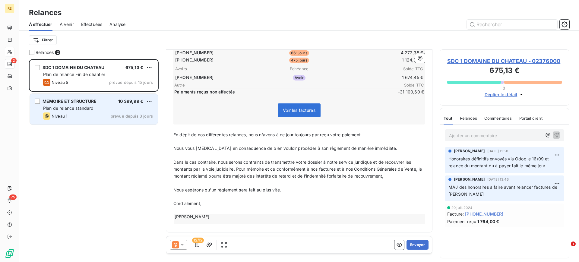
scroll to position [162, 0]
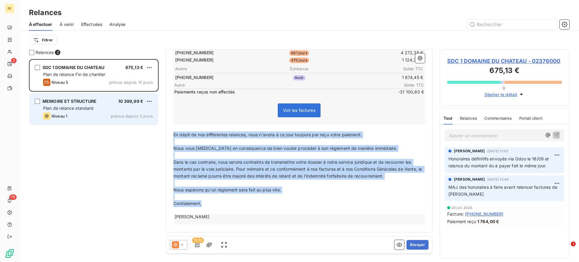
drag, startPoint x: 204, startPoint y: 205, endPoint x: 164, endPoint y: 136, distance: 79.1
click at [164, 136] on div "Relances 2 SDC 1 DOMAINE DU CHATEAU 675,13 € Plan de relance Fin de chantier Ni…" at bounding box center [299, 155] width 560 height 213
click at [372, 178] on span "Dans le cas contraire, nous serons contraints de transmettre votre dossier à no…" at bounding box center [298, 169] width 250 height 19
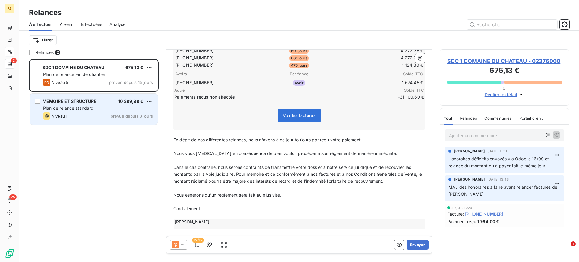
scroll to position [157, 0]
drag, startPoint x: 378, startPoint y: 154, endPoint x: 333, endPoint y: 152, distance: 45.3
click at [333, 152] on p "Nous vous [MEDICAL_DATA] en conséquence de bien vouloir procéder à son règlemen…" at bounding box center [299, 153] width 252 height 7
click at [366, 185] on p "﻿" at bounding box center [299, 188] width 252 height 7
click at [407, 209] on button "Envoyer" at bounding box center [418, 245] width 22 height 10
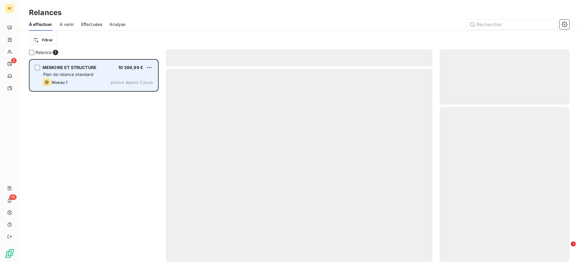
click at [96, 75] on div "Plan de relance standard" at bounding box center [98, 75] width 110 height 6
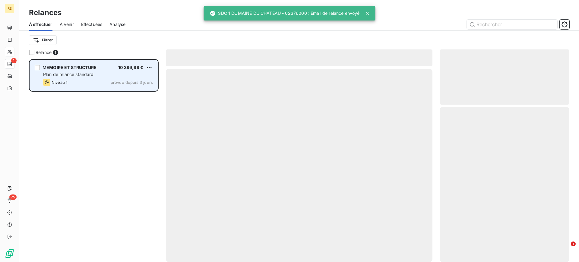
click at [73, 67] on span "MEMOIRE ET STRUCTURE" at bounding box center [70, 67] width 54 height 5
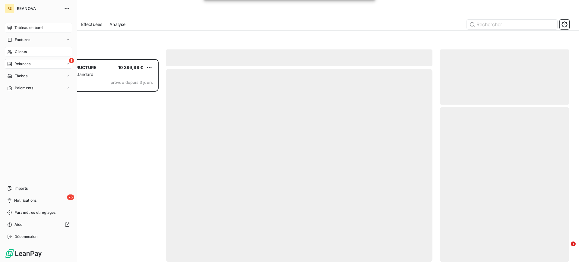
click at [17, 27] on span "Tableau de bord" at bounding box center [28, 27] width 28 height 5
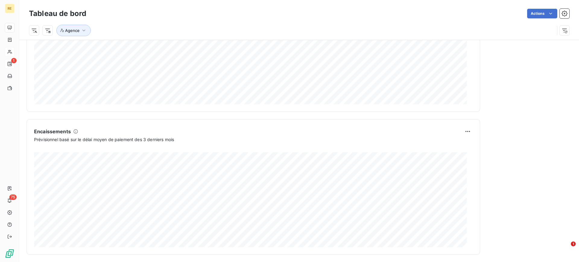
scroll to position [326, 0]
